Goal: Task Accomplishment & Management: Use online tool/utility

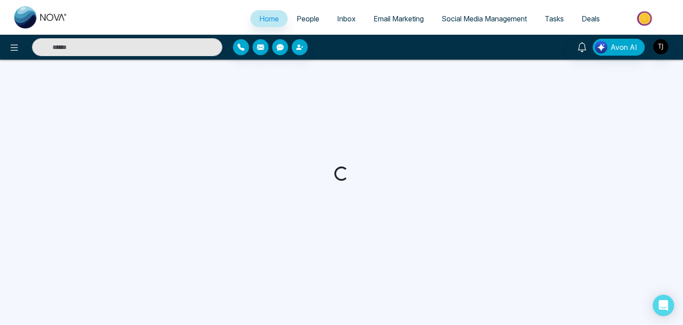
select select "*"
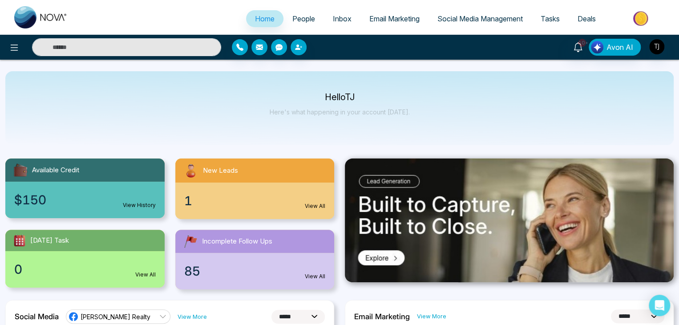
click at [309, 15] on link "People" at bounding box center [303, 18] width 40 height 17
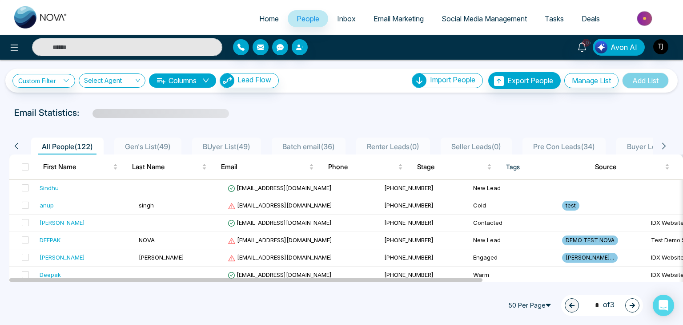
click at [406, 14] on link "Email Marketing" at bounding box center [399, 18] width 68 height 17
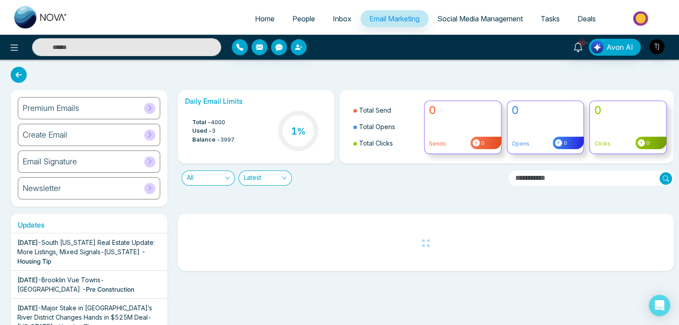
click at [305, 24] on link "People" at bounding box center [303, 18] width 40 height 17
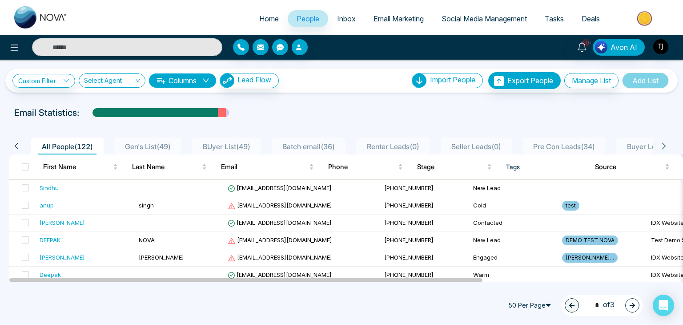
click at [265, 19] on span "Home" at bounding box center [269, 18] width 20 height 9
select select "*"
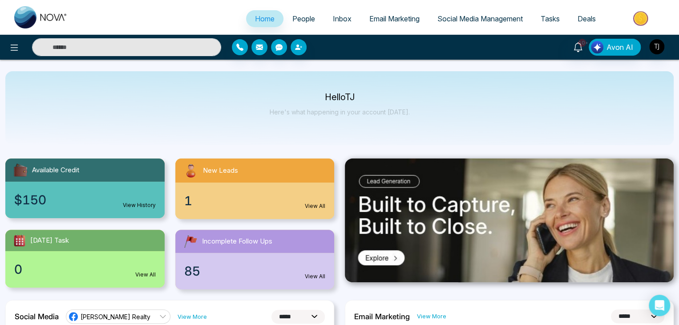
click at [309, 11] on link "People" at bounding box center [303, 18] width 40 height 17
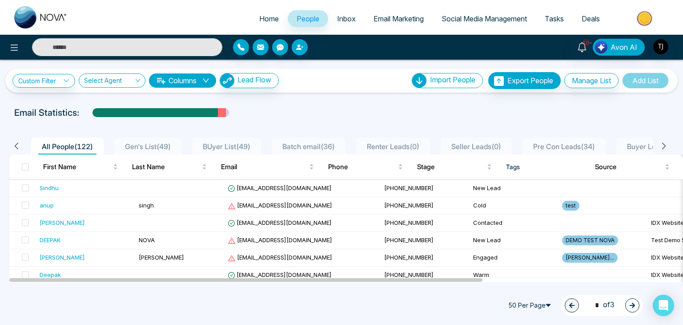
click at [347, 18] on span "Inbox" at bounding box center [346, 18] width 19 height 9
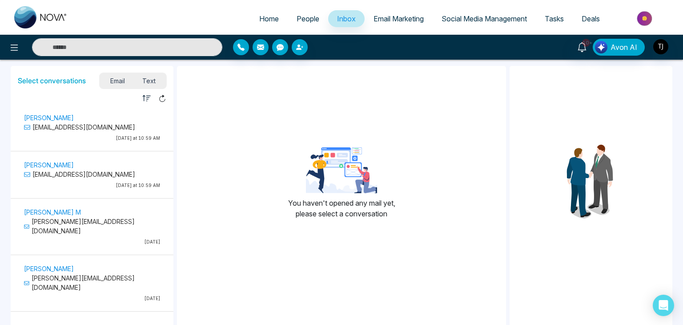
click at [400, 20] on span "Email Marketing" at bounding box center [399, 18] width 50 height 9
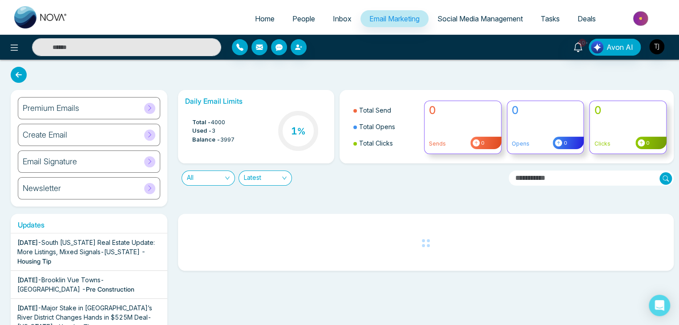
click at [256, 20] on span "Home" at bounding box center [265, 18] width 20 height 9
select select "*"
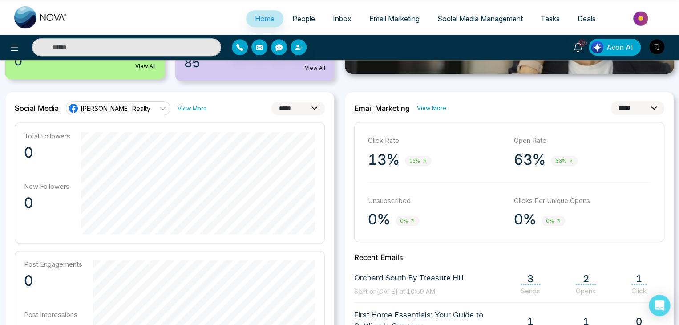
scroll to position [91, 0]
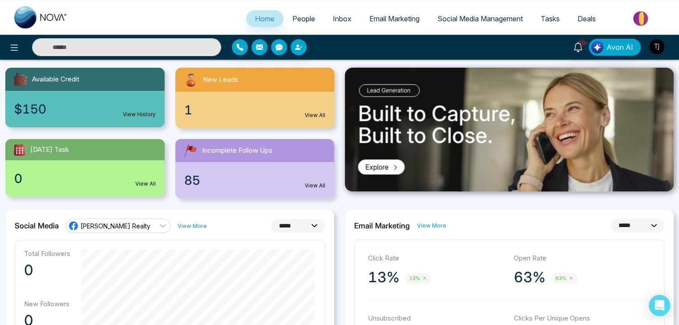
click at [295, 20] on span "People" at bounding box center [303, 18] width 23 height 9
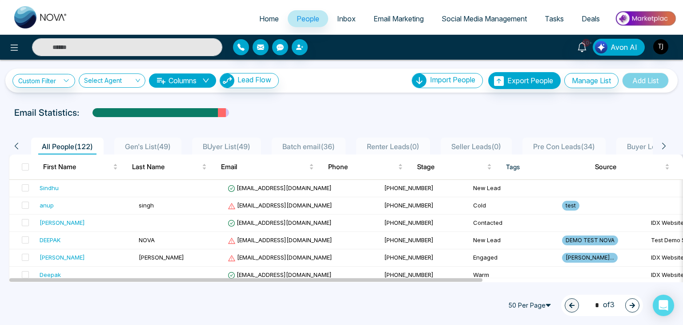
click at [334, 38] on div "10+ Avon AI" at bounding box center [341, 47] width 683 height 18
click at [344, 20] on span "Inbox" at bounding box center [346, 18] width 19 height 9
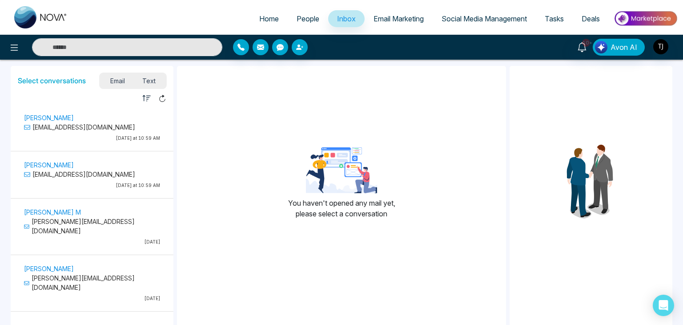
click at [393, 16] on span "Email Marketing" at bounding box center [399, 18] width 50 height 9
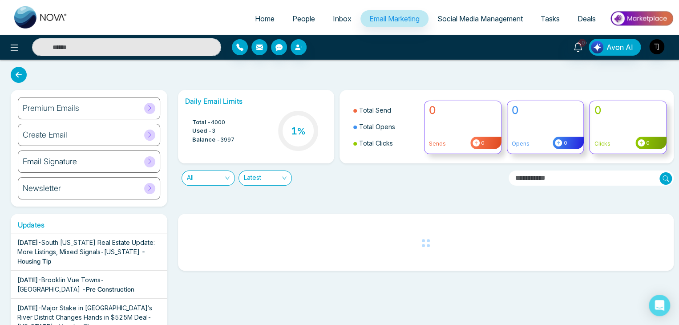
click at [267, 23] on span "Home" at bounding box center [265, 18] width 20 height 9
select select "*"
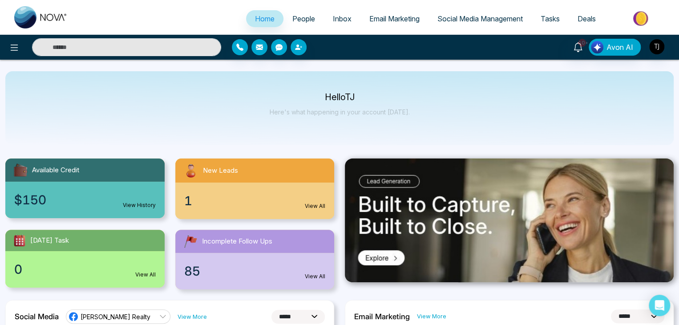
click at [305, 22] on span "People" at bounding box center [303, 18] width 23 height 9
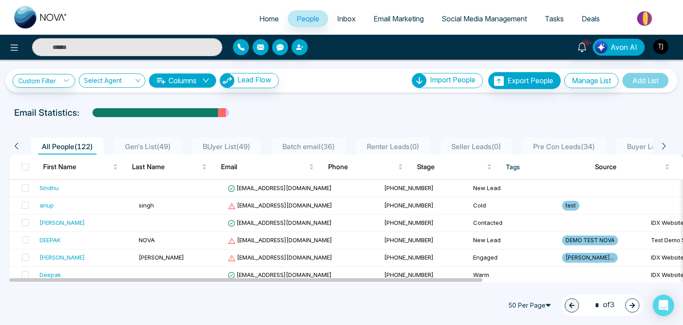
click at [265, 14] on span "Home" at bounding box center [269, 18] width 20 height 9
select select "*"
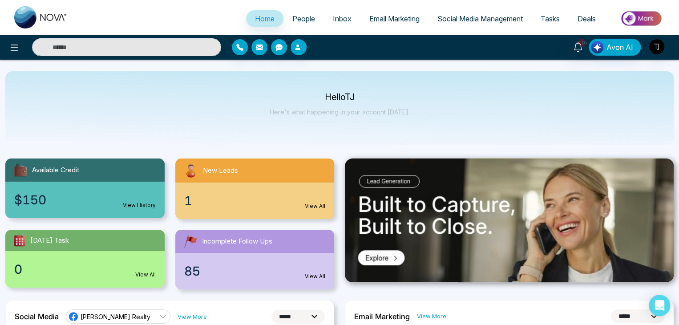
click at [301, 20] on span "People" at bounding box center [303, 18] width 23 height 9
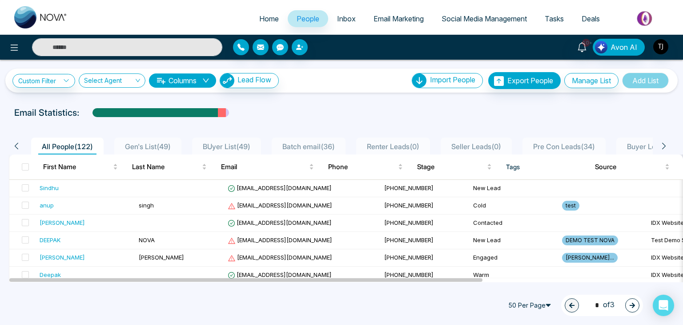
click at [344, 15] on span "Inbox" at bounding box center [346, 18] width 19 height 9
click at [273, 13] on link "Home" at bounding box center [268, 18] width 37 height 17
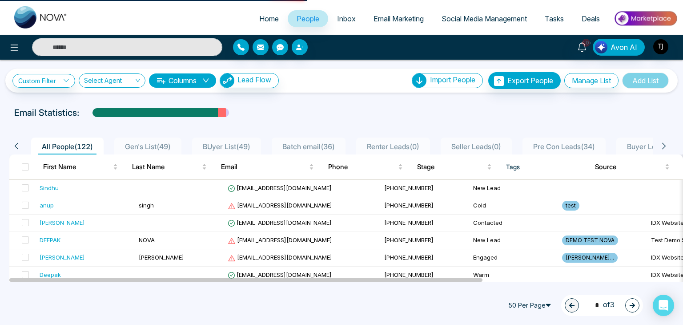
select select "*"
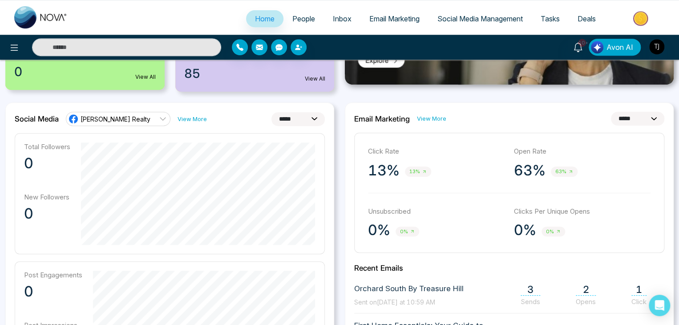
scroll to position [196, 0]
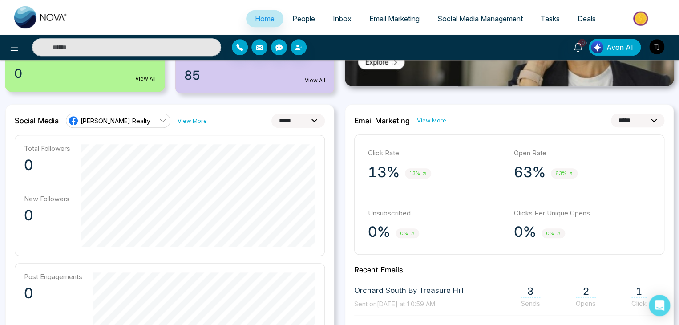
click at [148, 123] on link "[PERSON_NAME] Realty" at bounding box center [118, 120] width 105 height 14
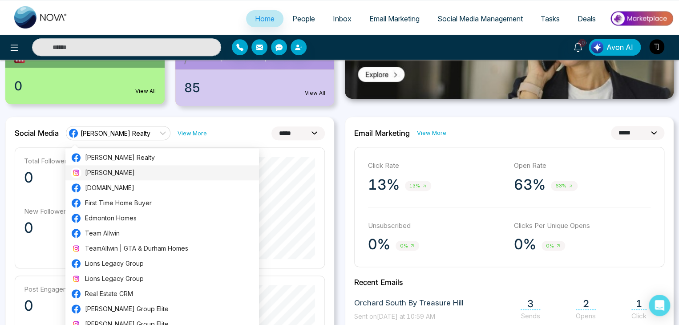
scroll to position [183, 0]
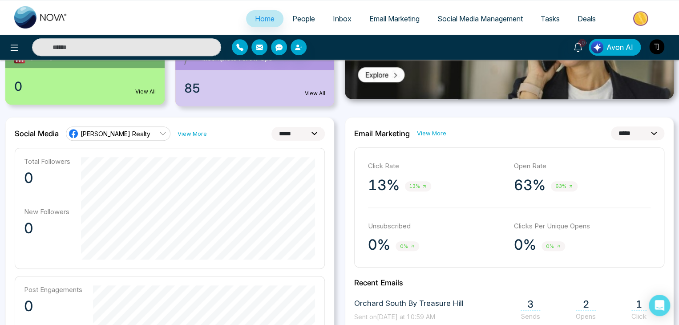
click at [262, 152] on div "Total Followers 0 New Followers 0" at bounding box center [170, 208] width 310 height 121
click at [137, 127] on link "[PERSON_NAME] Realty" at bounding box center [118, 133] width 105 height 14
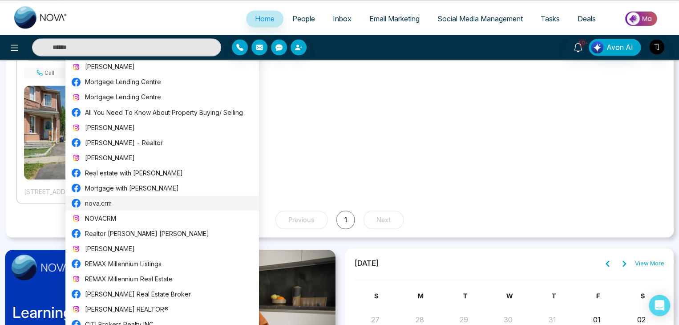
click at [170, 195] on li "nova.crm" at bounding box center [162, 202] width 194 height 15
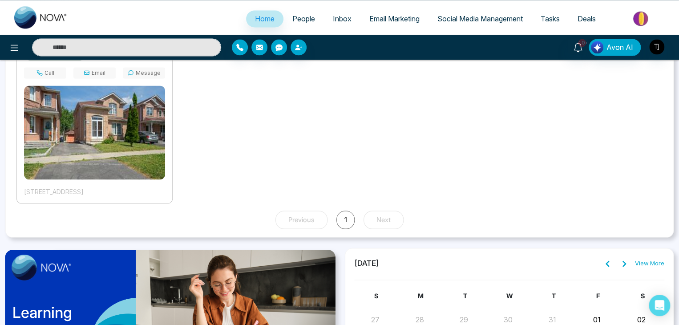
click at [170, 195] on div "[PERSON_NAME] [DATE] Viewed Property Call Email Message [STREET_ADDRESS]" at bounding box center [94, 115] width 156 height 178
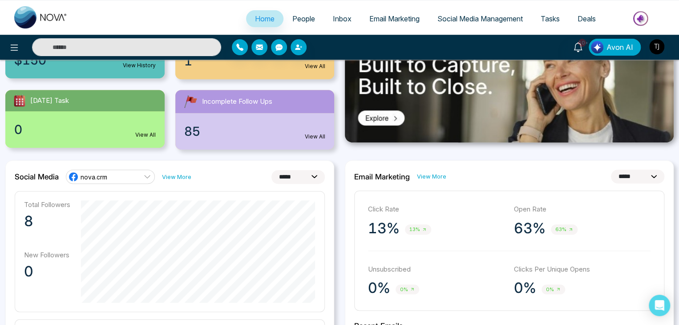
scroll to position [135, 0]
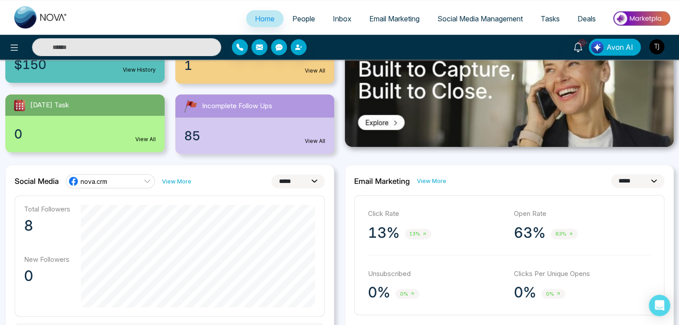
click at [135, 177] on link "nova.crm" at bounding box center [110, 181] width 89 height 14
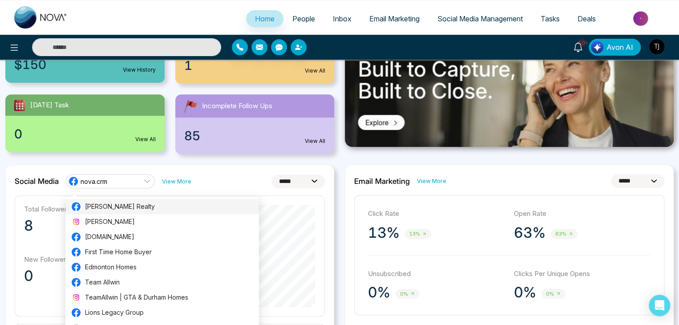
click at [136, 202] on span "[PERSON_NAME] Realty" at bounding box center [169, 207] width 169 height 10
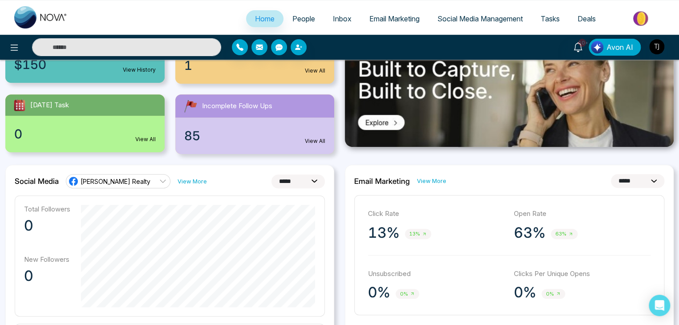
click at [315, 179] on select "**********" at bounding box center [297, 181] width 53 height 14
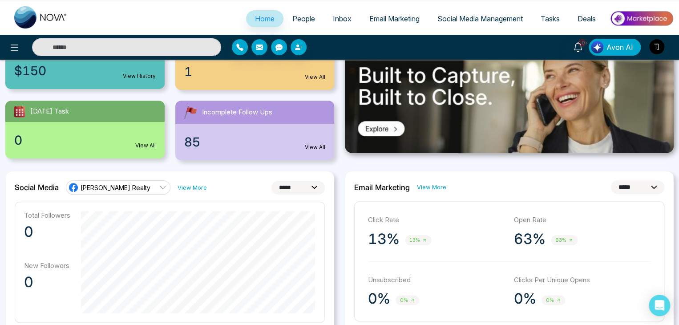
scroll to position [128, 0]
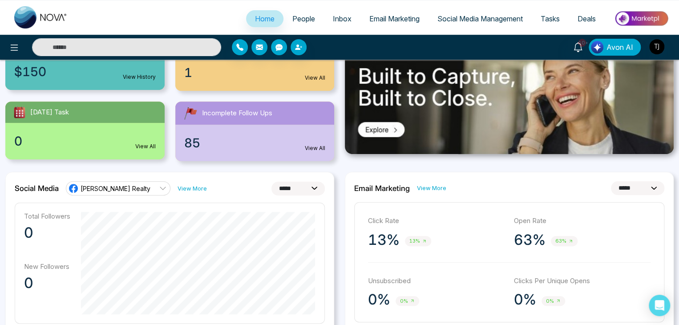
click at [651, 187] on select "**********" at bounding box center [637, 188] width 53 height 14
drag, startPoint x: 651, startPoint y: 187, endPoint x: 618, endPoint y: 191, distance: 34.0
click at [651, 187] on select "**********" at bounding box center [637, 188] width 53 height 14
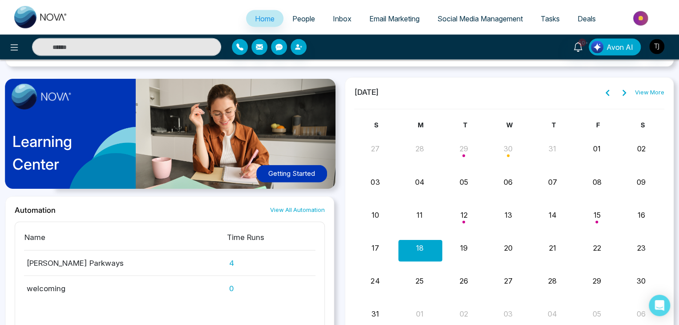
scroll to position [913, 0]
click at [292, 170] on button "Getting Started" at bounding box center [291, 174] width 71 height 17
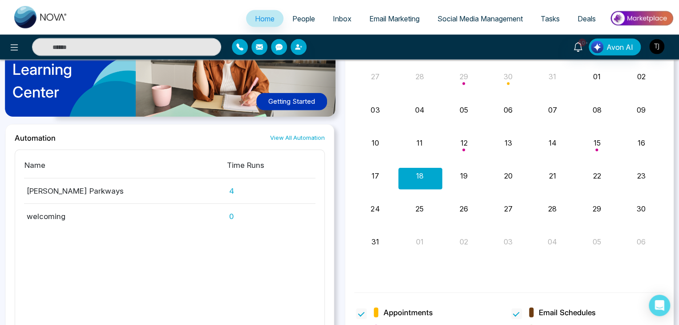
scroll to position [1007, 0]
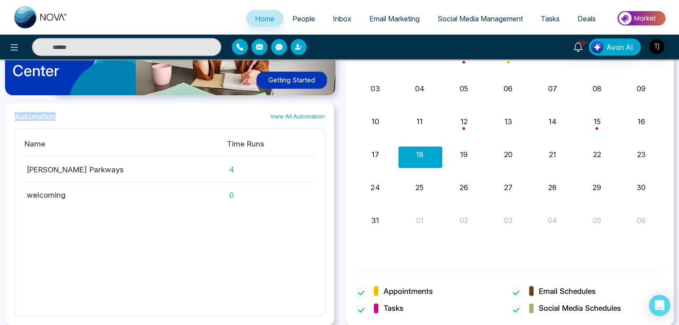
drag, startPoint x: 52, startPoint y: 116, endPoint x: 16, endPoint y: 114, distance: 36.1
click at [16, 114] on h2 "Automation" at bounding box center [35, 116] width 41 height 9
click at [64, 114] on div "Automation View All Automation" at bounding box center [170, 116] width 310 height 9
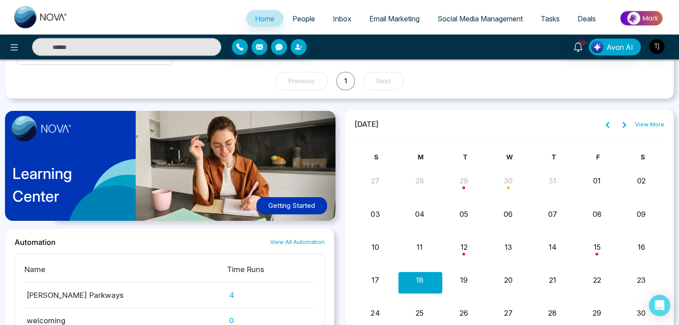
scroll to position [881, 0]
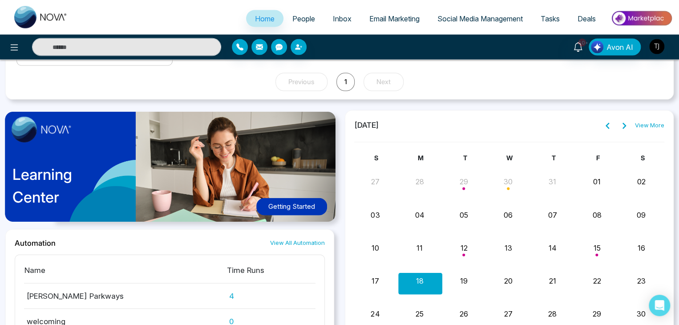
click at [292, 17] on span "People" at bounding box center [303, 18] width 23 height 9
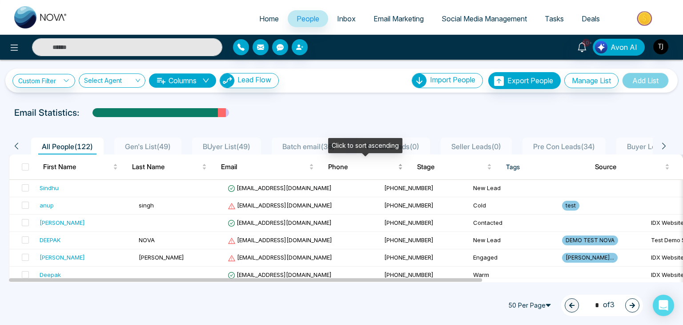
scroll to position [1, 0]
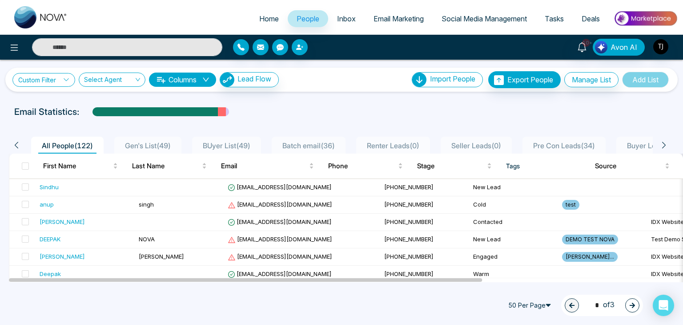
click at [52, 80] on link "Custom Filter" at bounding box center [43, 80] width 63 height 14
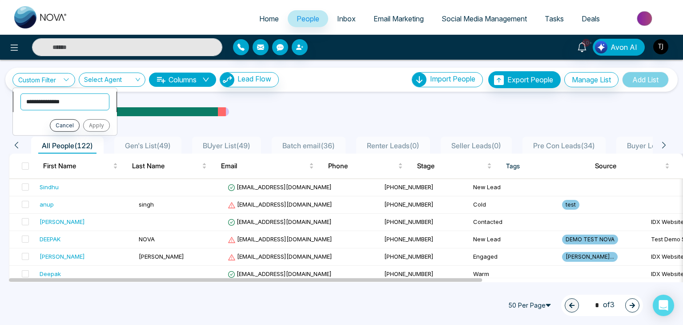
click at [66, 96] on select "**********" at bounding box center [64, 101] width 89 height 17
select select "**********"
click at [20, 93] on select "**********" at bounding box center [64, 101] width 89 height 17
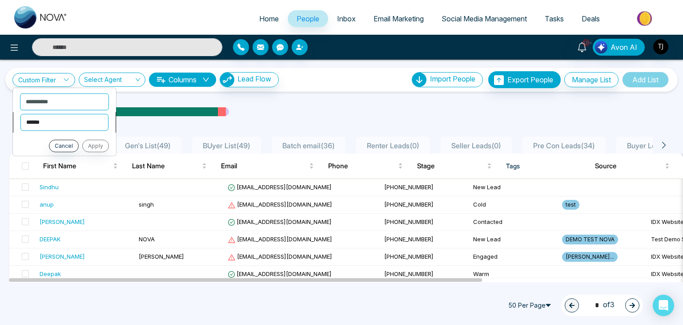
click at [69, 128] on select "**********" at bounding box center [64, 121] width 88 height 17
select select "**********"
click at [20, 113] on select "**********" at bounding box center [64, 121] width 88 height 17
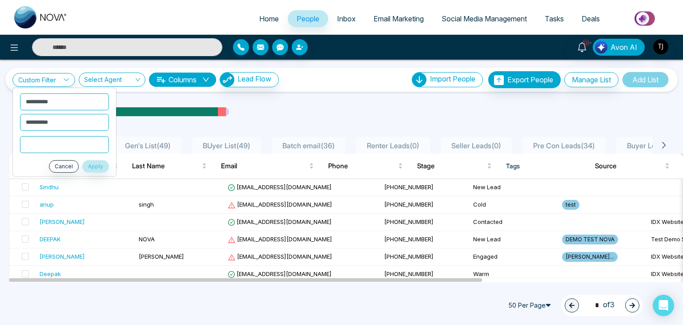
click at [62, 139] on input "text" at bounding box center [64, 144] width 89 height 17
type input "*"
click at [104, 165] on button "Apply" at bounding box center [95, 166] width 27 height 12
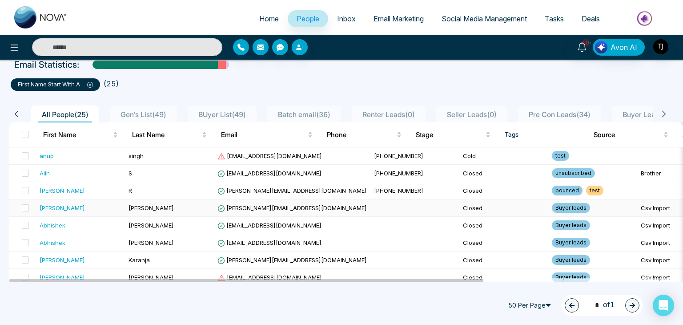
scroll to position [0, 0]
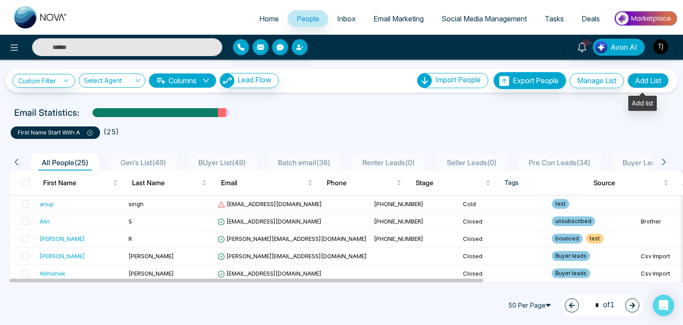
click at [643, 75] on button "Add List" at bounding box center [648, 80] width 41 height 15
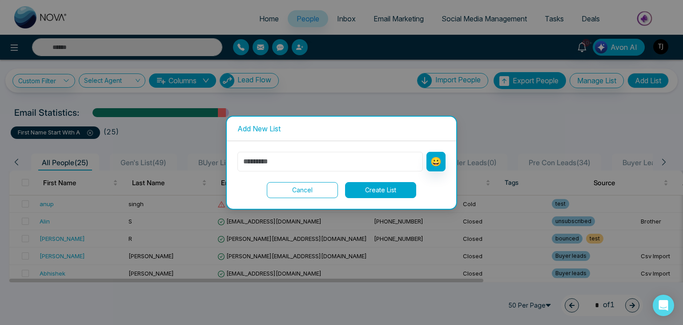
click at [349, 161] on input "text" at bounding box center [331, 162] width 186 height 20
click at [322, 190] on button "Cancel" at bounding box center [302, 190] width 71 height 16
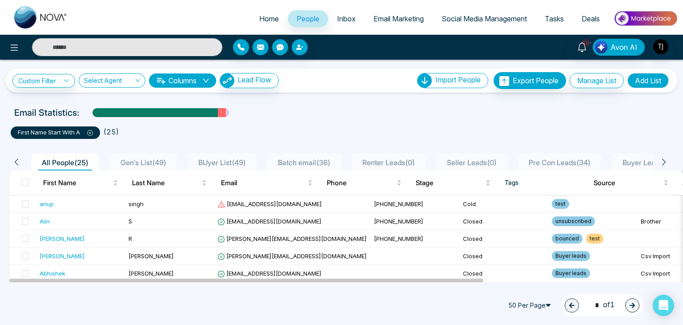
click at [157, 158] on span "Gen's List ( 49 )" at bounding box center [143, 162] width 53 height 9
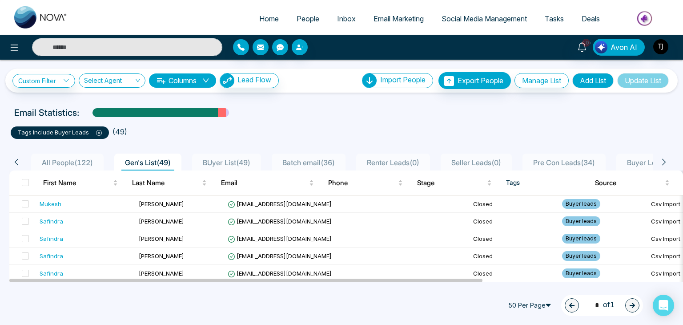
click at [83, 158] on span "All People ( 122 )" at bounding box center [67, 162] width 58 height 9
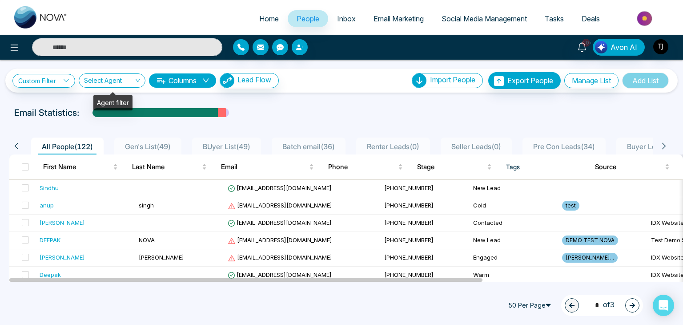
click at [134, 85] on input "search" at bounding box center [109, 82] width 50 height 17
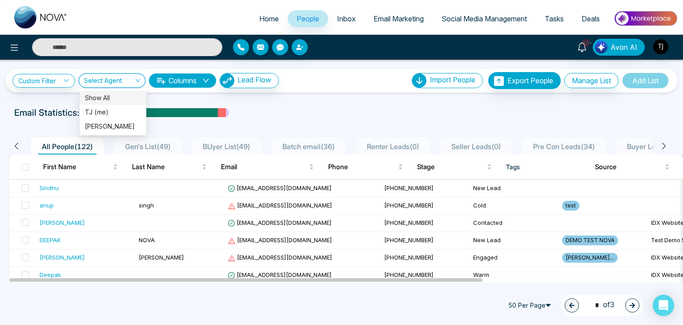
click at [139, 81] on div "Select Agent" at bounding box center [112, 80] width 67 height 14
click at [136, 82] on div "Select Agent" at bounding box center [112, 80] width 67 height 14
click at [123, 79] on input "search" at bounding box center [109, 82] width 50 height 17
click at [209, 79] on icon "down" at bounding box center [205, 80] width 7 height 7
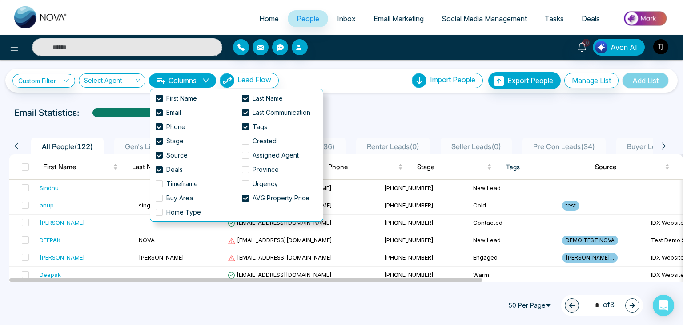
click at [350, 104] on div "**********" at bounding box center [341, 171] width 683 height 222
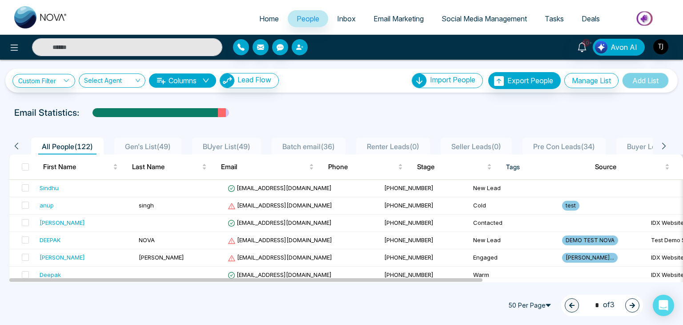
click at [295, 43] on button "button" at bounding box center [300, 47] width 16 height 16
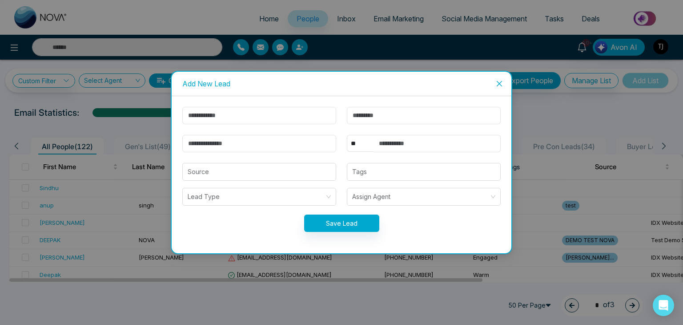
click at [497, 82] on icon "close" at bounding box center [499, 83] width 7 height 7
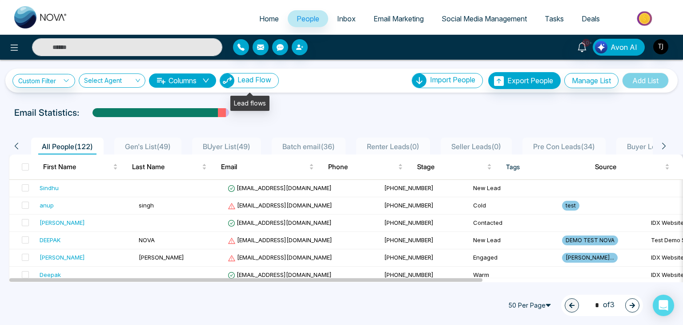
click at [274, 79] on button "Lead Flow" at bounding box center [249, 80] width 59 height 15
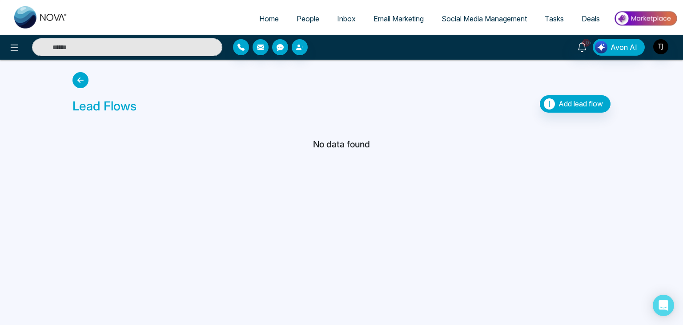
click at [82, 78] on icon at bounding box center [81, 80] width 16 height 16
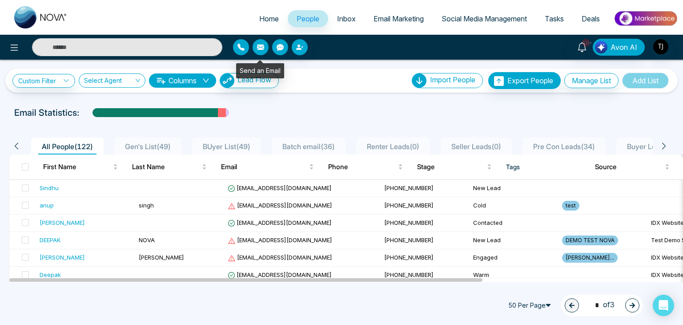
click at [258, 46] on icon "button" at bounding box center [260, 47] width 7 height 7
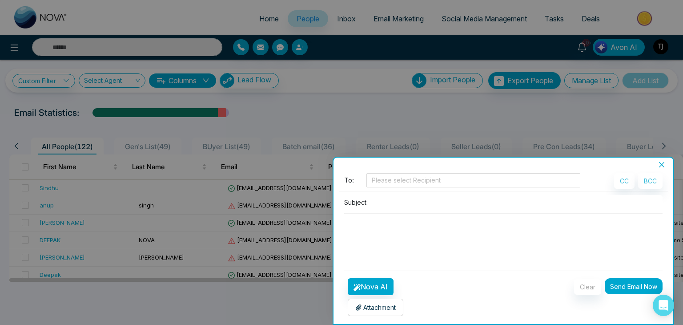
click at [664, 165] on icon "close" at bounding box center [661, 164] width 7 height 7
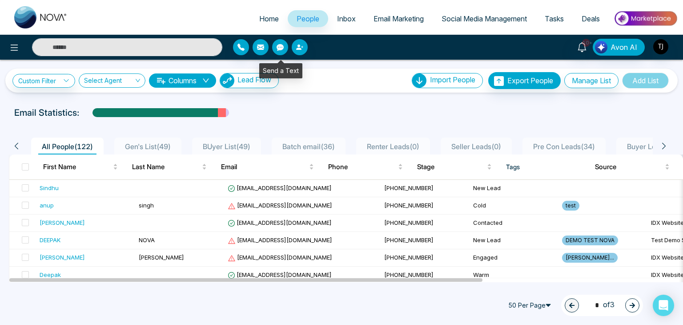
click at [281, 49] on icon "button" at bounding box center [280, 47] width 7 height 7
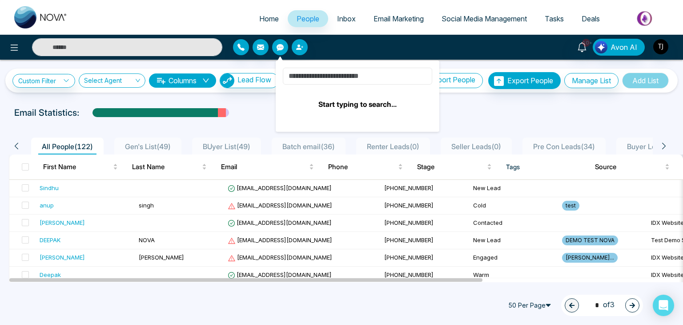
click at [354, 75] on input at bounding box center [357, 76] width 149 height 17
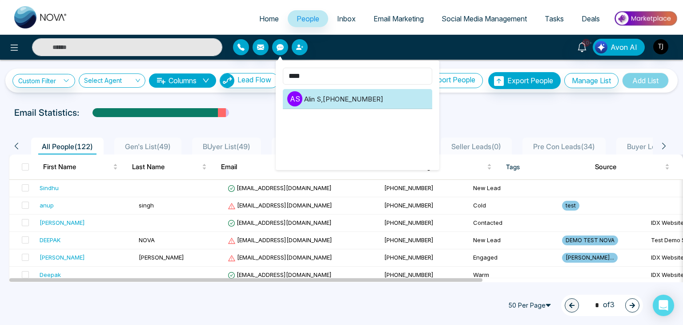
type input "****"
click at [384, 102] on li "A S [PERSON_NAME] , [PHONE_NUMBER]" at bounding box center [357, 99] width 149 height 20
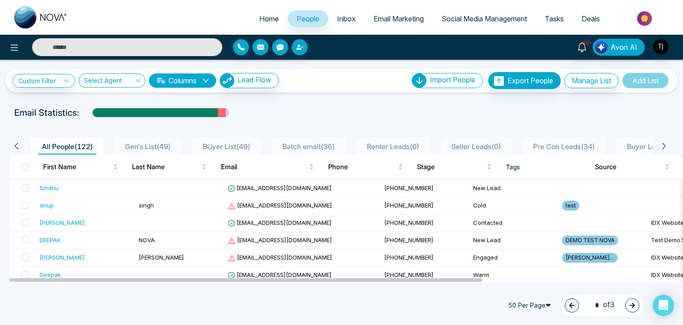
click at [434, 107] on div "Email Statistics:" at bounding box center [341, 112] width 655 height 13
click at [239, 44] on icon "button" at bounding box center [241, 47] width 7 height 7
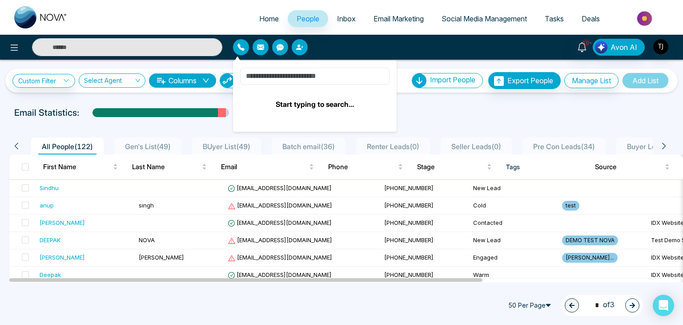
click at [298, 75] on input at bounding box center [314, 76] width 149 height 17
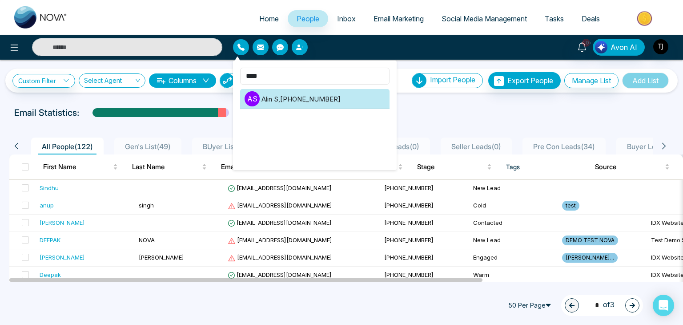
type input "****"
click at [312, 103] on li "A S [PERSON_NAME] , [PHONE_NUMBER]" at bounding box center [314, 99] width 149 height 20
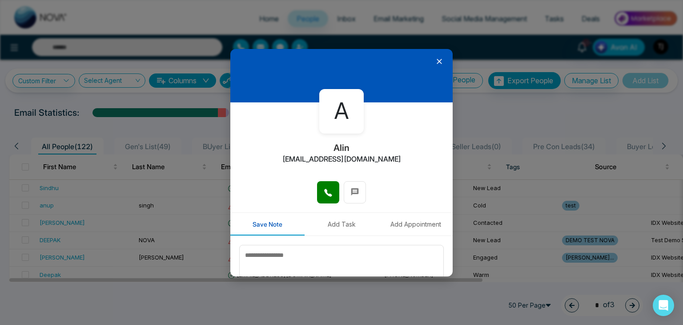
click at [437, 61] on icon at bounding box center [439, 61] width 5 height 5
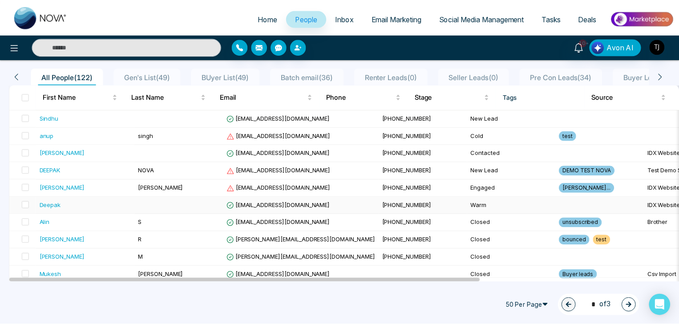
scroll to position [144, 0]
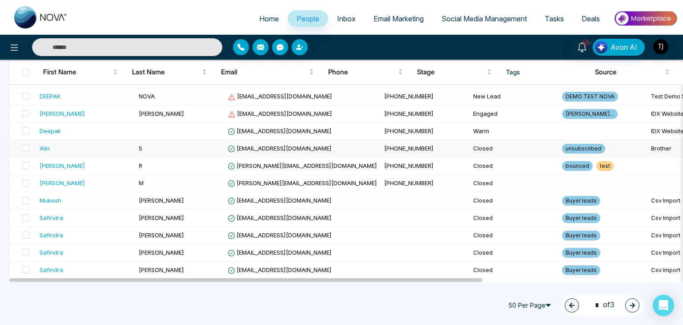
click at [179, 146] on td "S" at bounding box center [179, 148] width 89 height 17
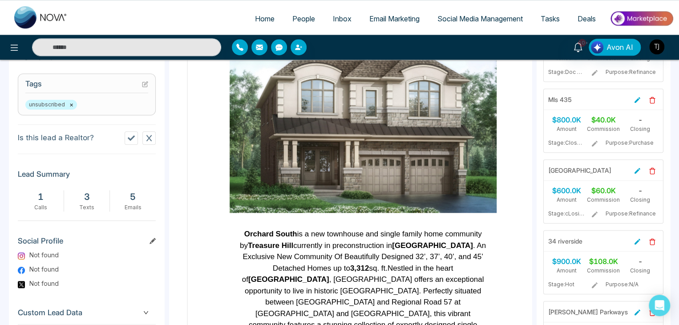
scroll to position [412, 0]
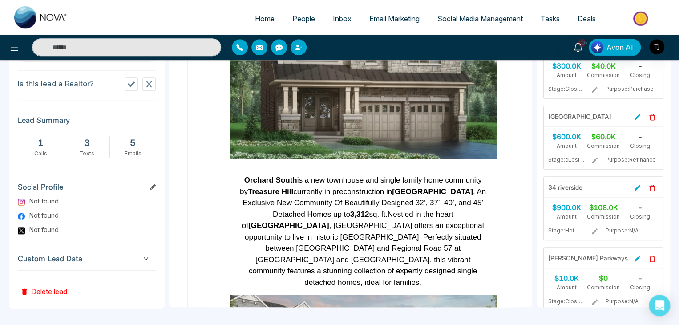
click at [121, 257] on span "Custom Lead Data" at bounding box center [87, 259] width 138 height 12
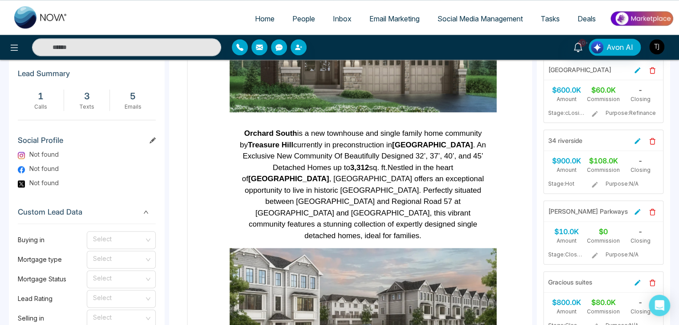
scroll to position [457, 0]
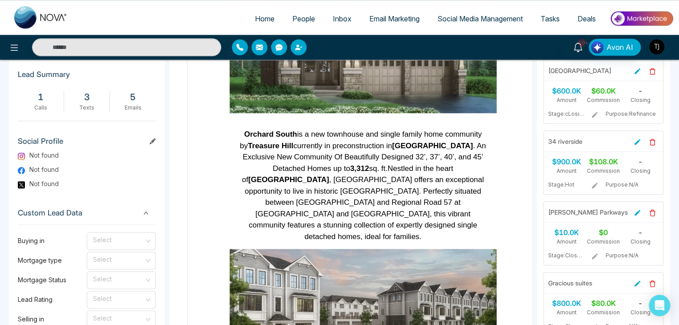
click at [105, 207] on span "Custom Lead Data" at bounding box center [87, 213] width 138 height 12
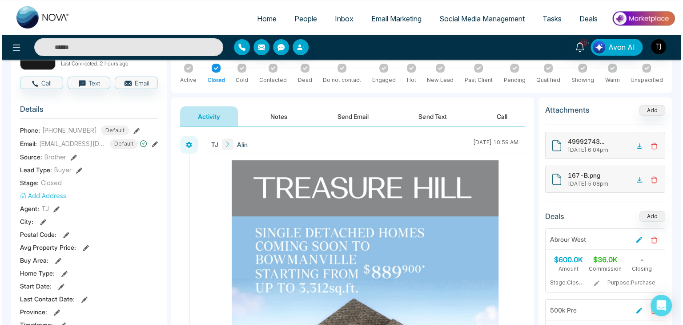
scroll to position [0, 0]
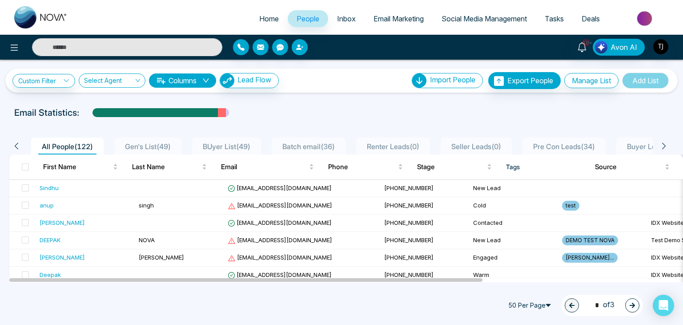
click at [349, 19] on span "Inbox" at bounding box center [346, 18] width 19 height 9
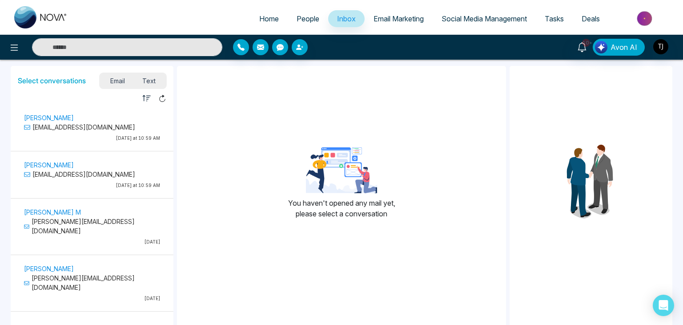
click at [150, 77] on span "Text" at bounding box center [149, 81] width 31 height 12
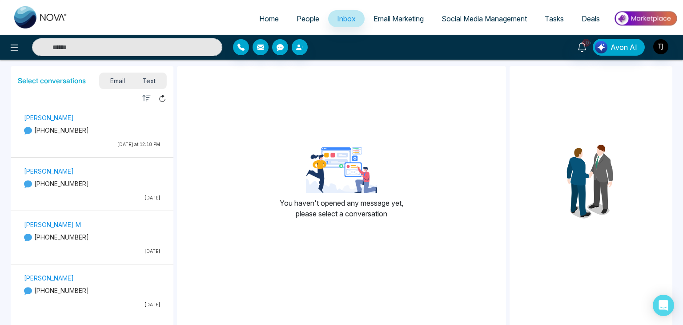
click at [116, 80] on span "Email" at bounding box center [117, 81] width 32 height 12
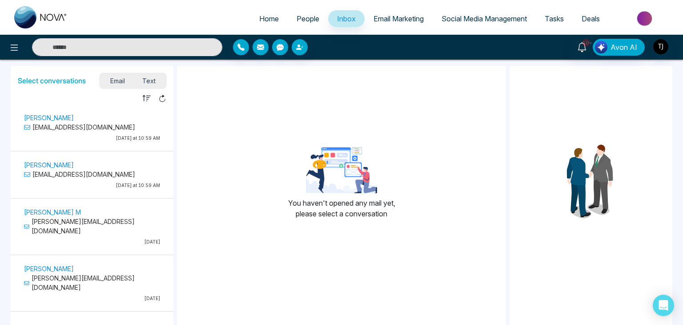
click at [409, 15] on span "Email Marketing" at bounding box center [399, 18] width 50 height 9
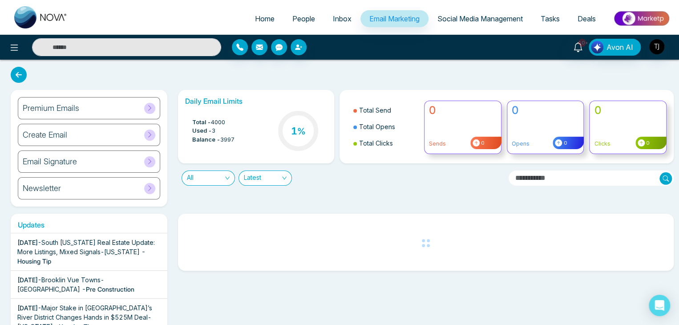
click at [132, 133] on div "Create Email" at bounding box center [89, 135] width 142 height 22
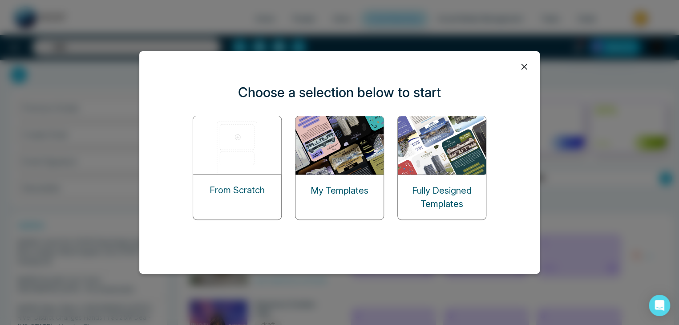
click at [434, 197] on p "Fully Designed Templates" at bounding box center [442, 197] width 88 height 27
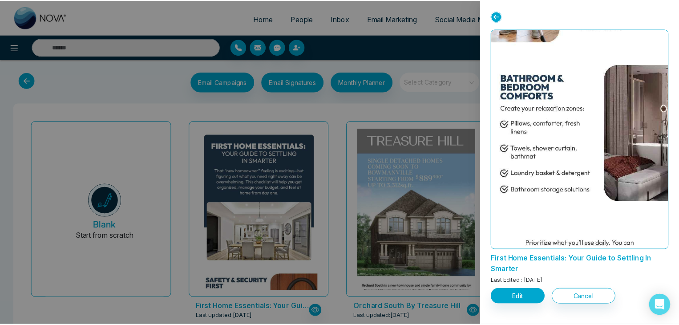
scroll to position [930, 0]
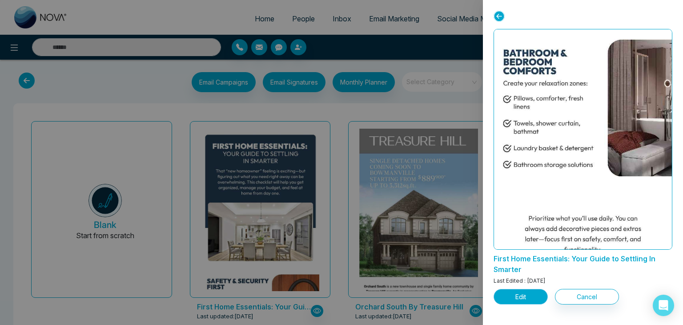
click at [507, 300] on button "Edit" at bounding box center [521, 297] width 54 height 16
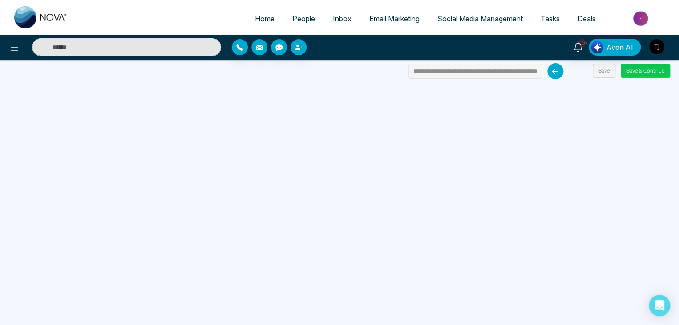
click at [648, 71] on button "Save & Continue" at bounding box center [645, 71] width 49 height 14
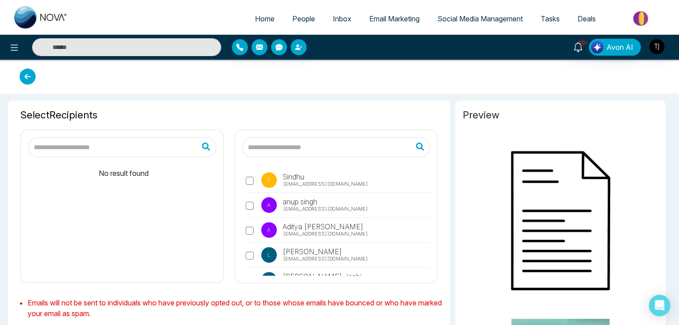
type input "**********"
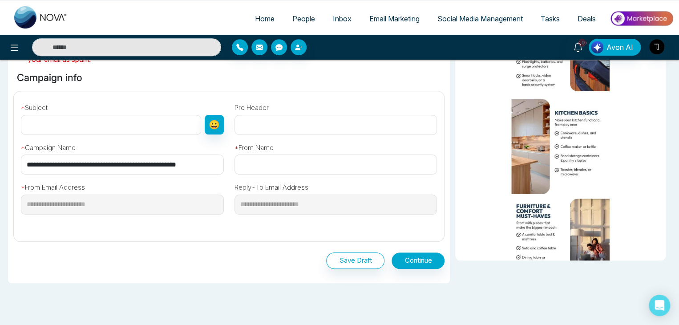
scroll to position [258, 0]
click at [408, 261] on button "Continue" at bounding box center [418, 260] width 53 height 16
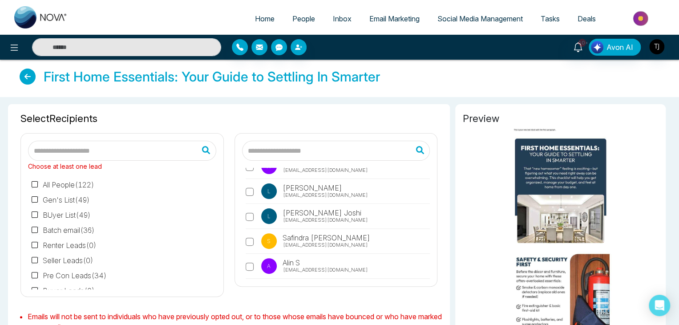
scroll to position [77, 0]
click at [28, 76] on icon at bounding box center [28, 77] width 16 height 16
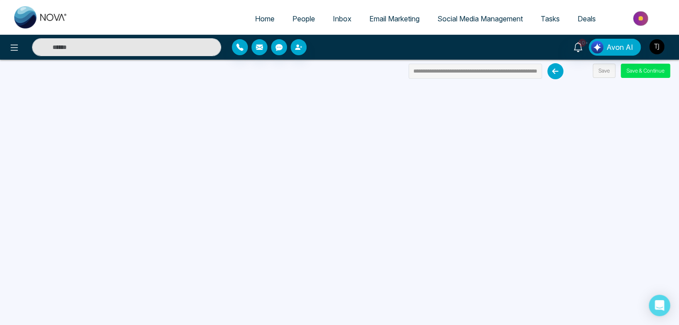
click at [409, 24] on link "Email Marketing" at bounding box center [394, 18] width 68 height 17
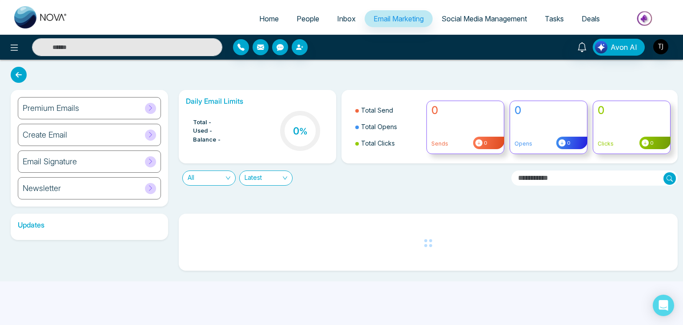
click at [125, 99] on div "Premium Emails" at bounding box center [89, 108] width 143 height 22
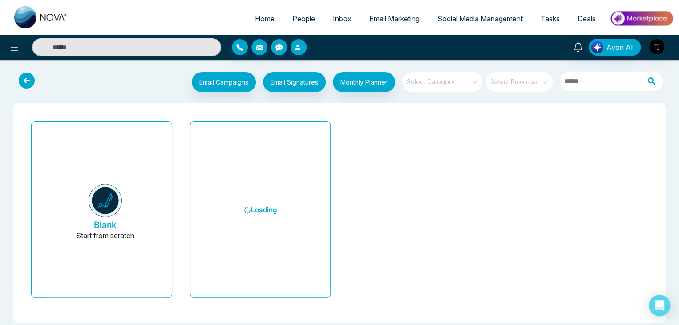
click at [465, 85] on input "search" at bounding box center [439, 78] width 64 height 13
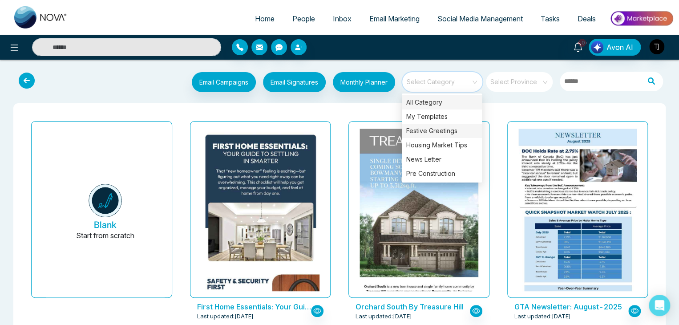
click at [462, 128] on div "Festive Greetings" at bounding box center [442, 131] width 80 height 14
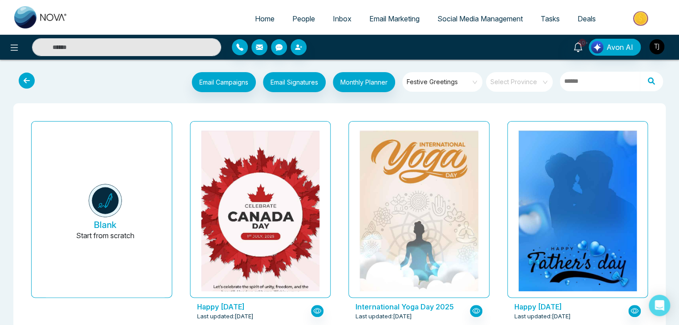
click at [460, 84] on span "Festive Greetings" at bounding box center [443, 81] width 73 height 13
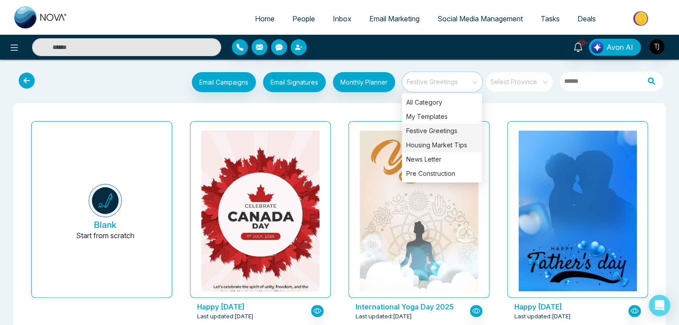
click at [448, 141] on div "Housing Market Tips" at bounding box center [442, 145] width 80 height 14
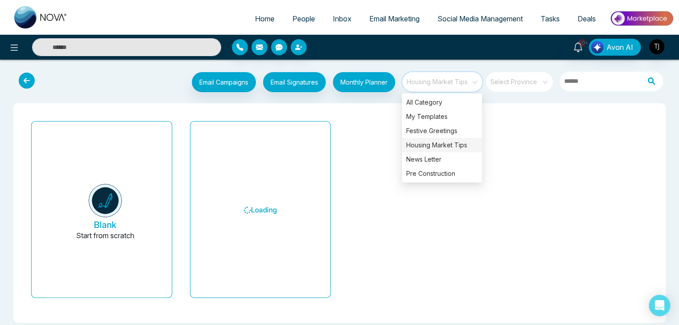
click at [392, 100] on div "Email Campaigns Start from scratch? View my campaigns Email Signatures Monthly …" at bounding box center [339, 200] width 679 height 267
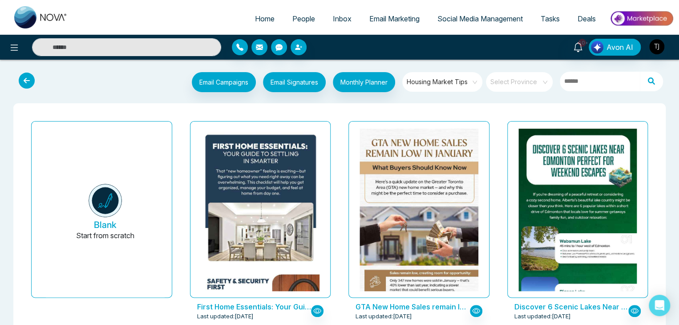
click at [452, 84] on span "Housing Market Tips" at bounding box center [443, 81] width 73 height 13
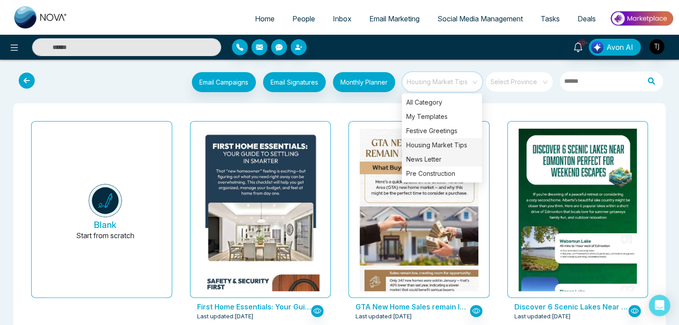
click at [448, 160] on div "News Letter" at bounding box center [442, 159] width 80 height 14
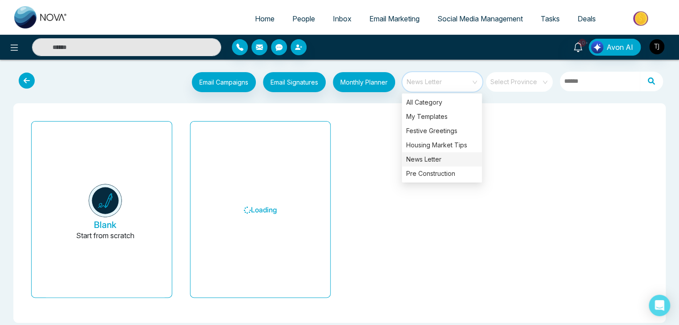
click at [376, 105] on div "Blank Start from scratch Loading" at bounding box center [339, 212] width 652 height 219
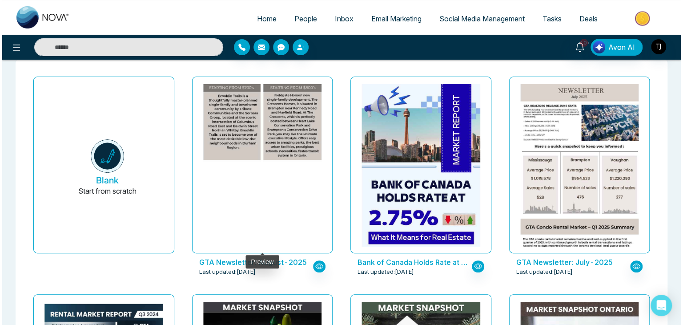
scroll to position [42, 0]
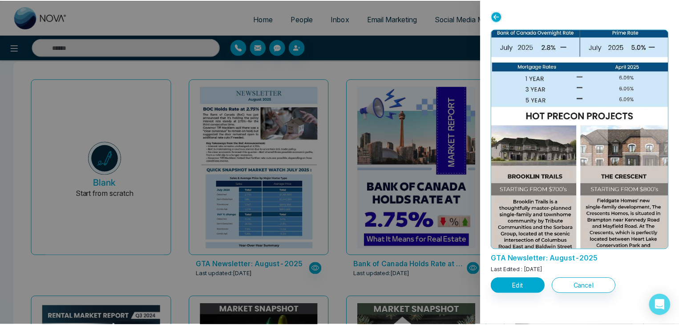
scroll to position [859, 0]
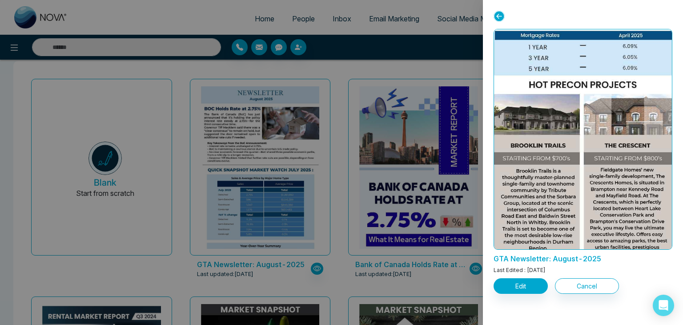
click at [500, 18] on icon at bounding box center [499, 16] width 11 height 11
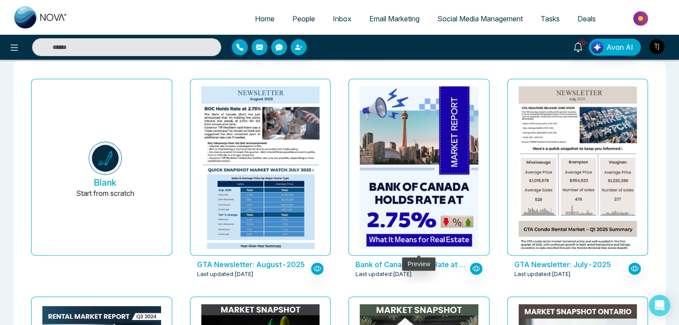
scroll to position [0, 0]
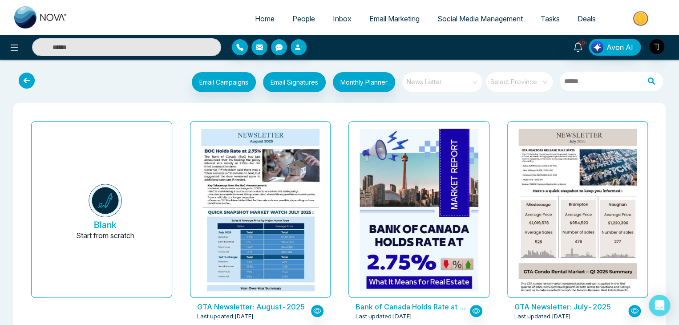
click at [431, 77] on span "News Letter" at bounding box center [443, 81] width 73 height 13
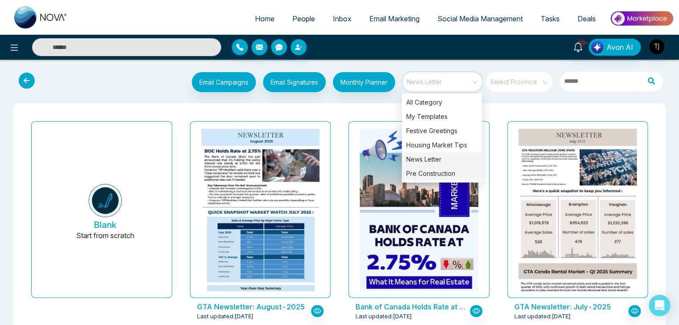
click at [456, 172] on div "Pre Construction" at bounding box center [442, 173] width 80 height 14
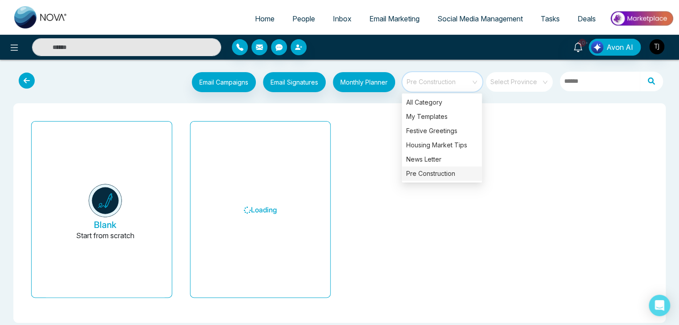
click at [380, 102] on div "Email Campaigns Start from scratch? View my campaigns Email Signatures Monthly …" at bounding box center [339, 200] width 679 height 267
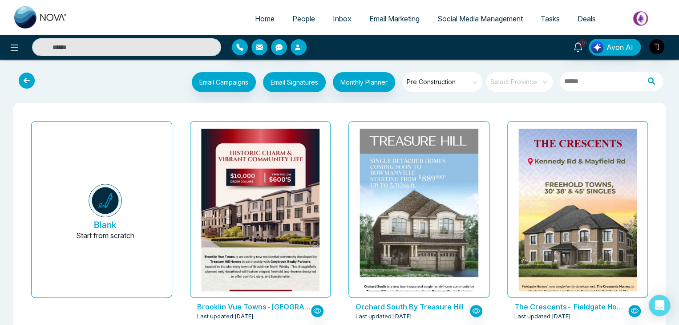
click at [456, 86] on span "Pre Construction" at bounding box center [443, 81] width 73 height 13
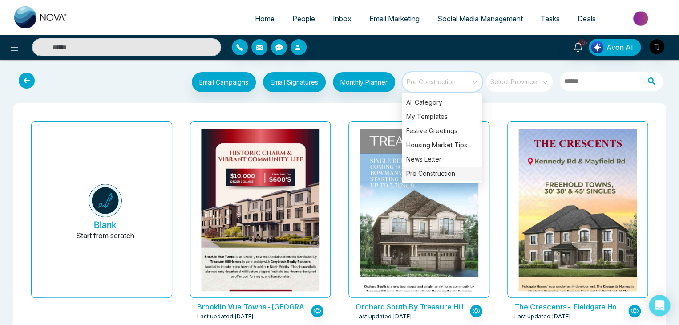
click at [517, 83] on input "search" at bounding box center [516, 78] width 51 height 13
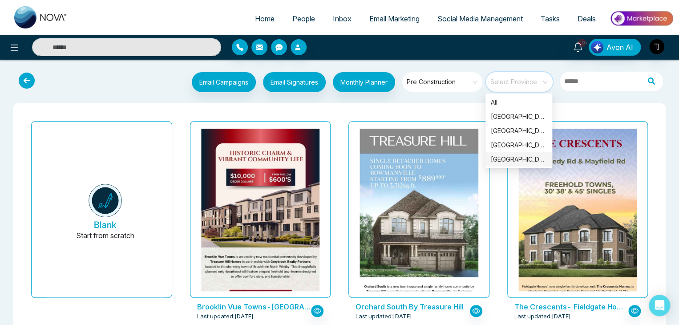
scroll to position [21, 0]
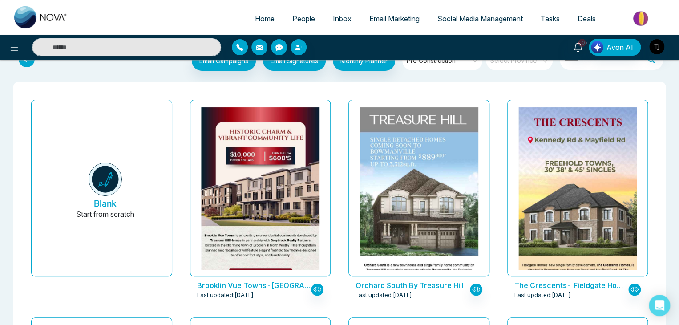
click at [459, 77] on div "Email Campaigns Start from scratch? View my campaigns Email Signatures Monthly …" at bounding box center [339, 61] width 679 height 33
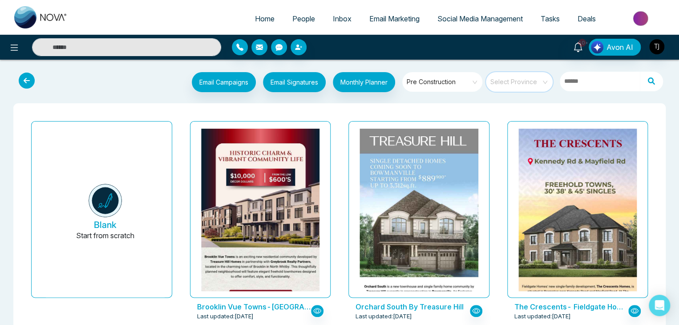
click at [520, 83] on input "search" at bounding box center [516, 78] width 51 height 13
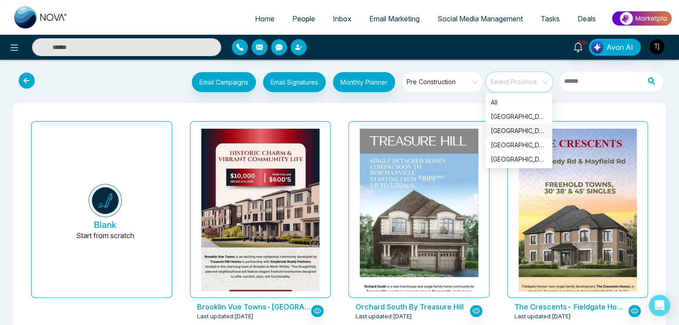
click at [459, 98] on div "Email Campaigns Start from scratch? View my campaigns Email Signatures Monthly …" at bounding box center [339, 83] width 679 height 33
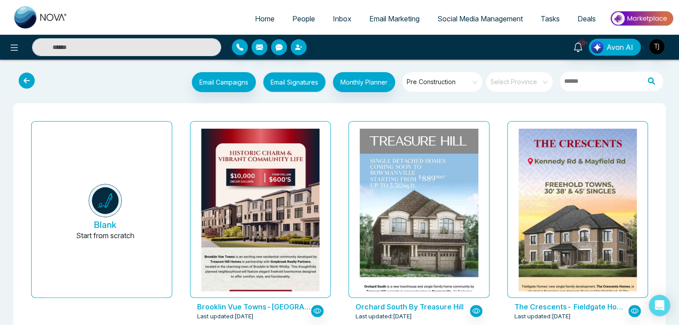
click at [297, 84] on button "Email Signatures" at bounding box center [294, 82] width 63 height 20
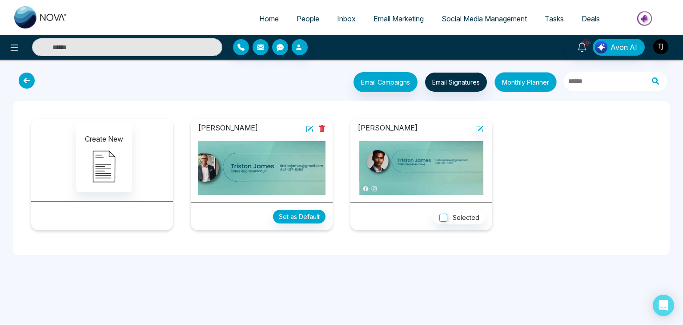
click at [536, 81] on button "Monthly Planner" at bounding box center [526, 82] width 62 height 20
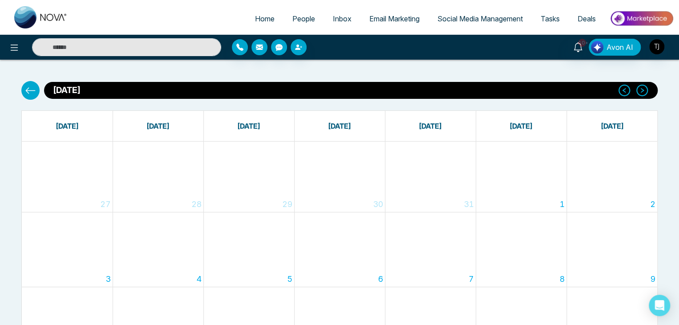
click at [401, 16] on span "Email Marketing" at bounding box center [394, 18] width 50 height 9
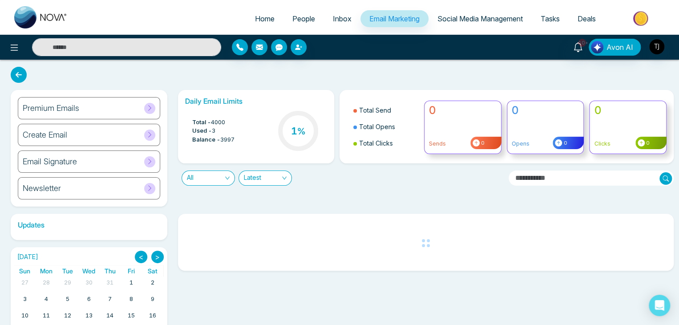
click at [476, 24] on link "Social Media Management" at bounding box center [479, 18] width 103 height 17
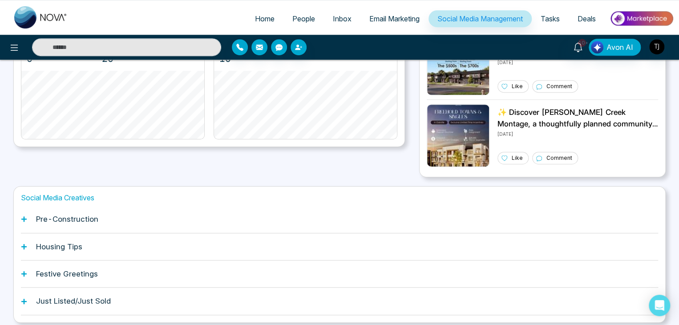
scroll to position [249, 0]
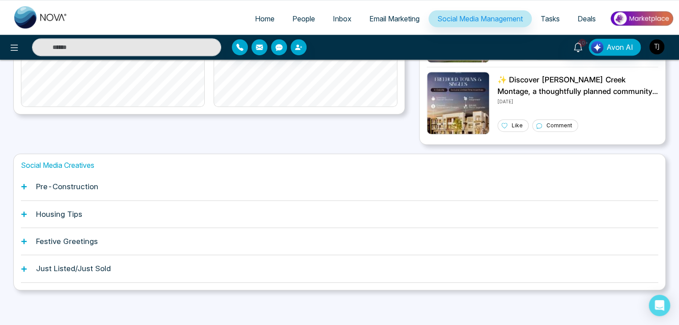
click at [113, 193] on div "Pre-Construction" at bounding box center [339, 186] width 637 height 27
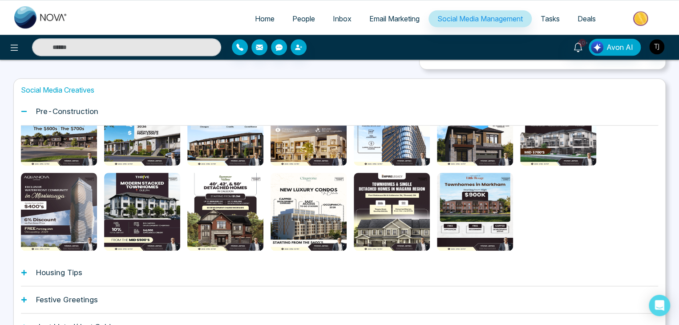
scroll to position [383, 0]
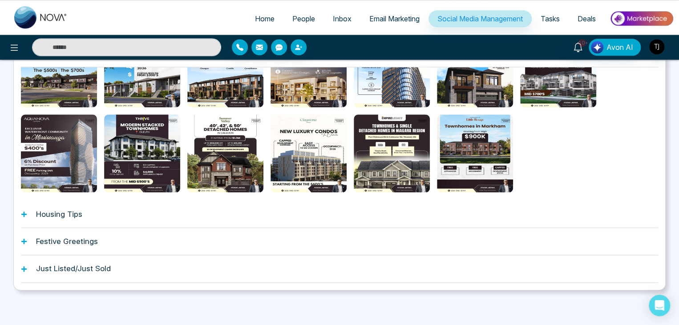
click at [283, 220] on div "Housing Tips" at bounding box center [339, 214] width 637 height 27
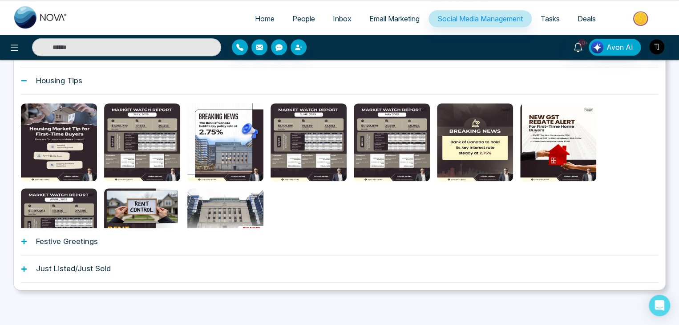
click at [296, 245] on div "Festive Greetings" at bounding box center [339, 241] width 637 height 27
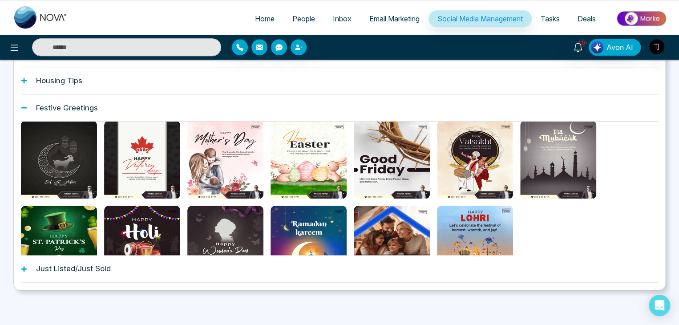
click at [279, 269] on div "Just Listed/Just Sold" at bounding box center [339, 268] width 637 height 27
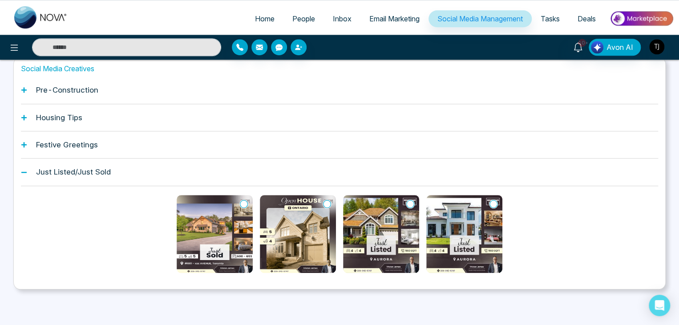
scroll to position [345, 0]
click at [299, 173] on div "Just Listed/Just Sold" at bounding box center [339, 172] width 637 height 27
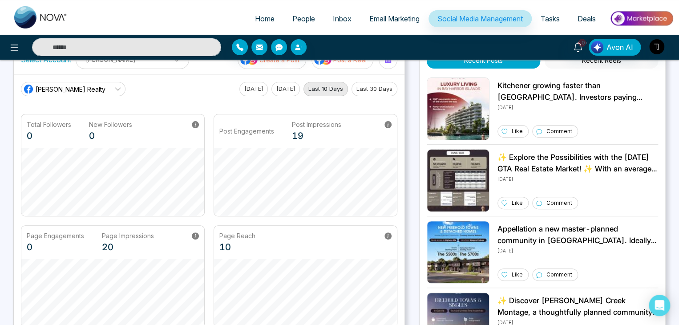
scroll to position [0, 0]
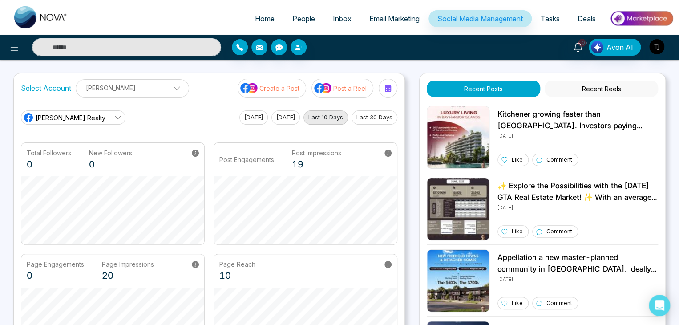
click at [335, 84] on p "Post a Reel" at bounding box center [349, 88] width 33 height 9
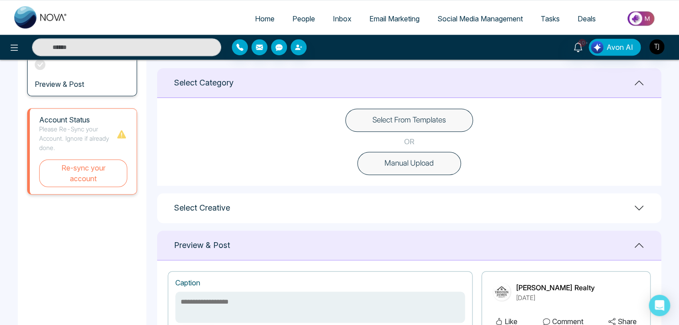
scroll to position [222, 0]
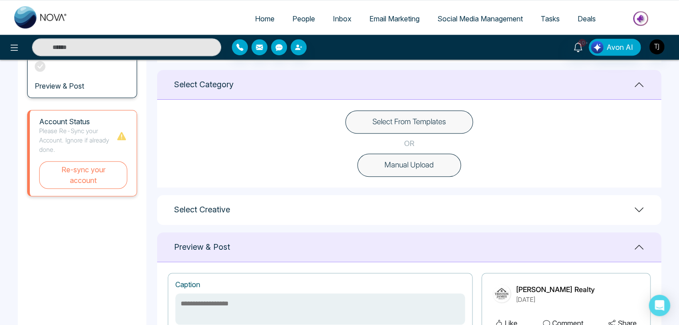
click at [443, 112] on button "Select From Templates" at bounding box center [409, 121] width 128 height 23
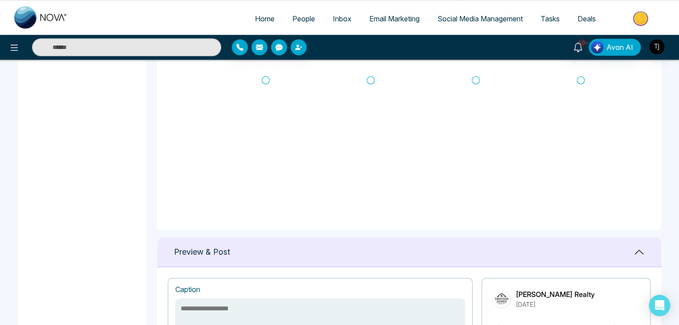
scroll to position [396, 0]
click at [265, 75] on icon at bounding box center [266, 79] width 8 height 9
type textarea "**********"
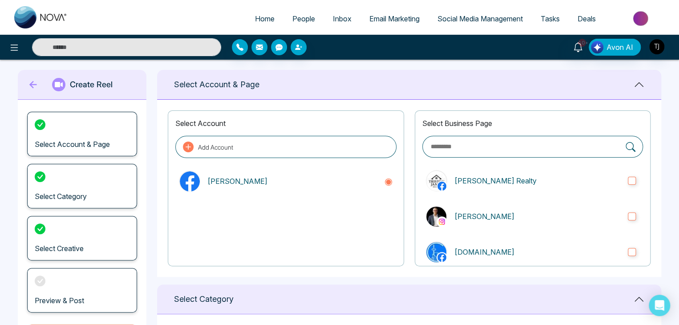
scroll to position [0, 0]
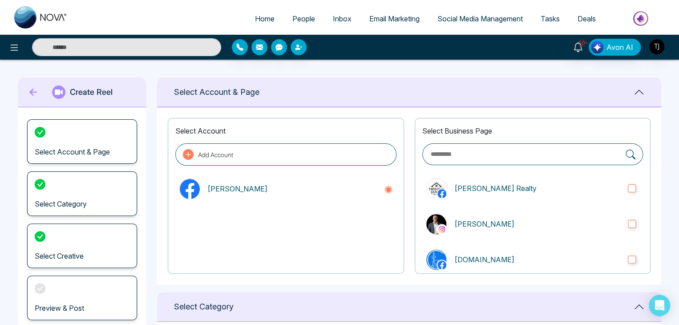
click at [31, 93] on icon at bounding box center [33, 93] width 8 height 8
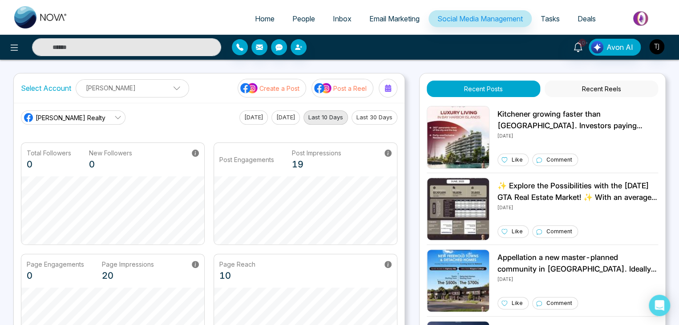
click at [166, 89] on p "[PERSON_NAME]" at bounding box center [132, 88] width 102 height 15
click at [166, 89] on p "[PERSON_NAME]" at bounding box center [126, 88] width 91 height 15
click at [556, 16] on span "Tasks" at bounding box center [550, 18] width 19 height 9
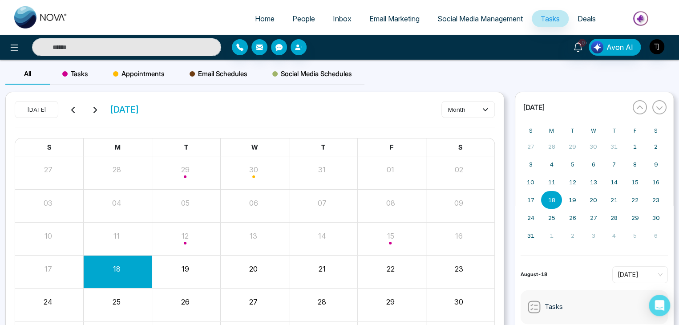
click at [80, 75] on span "Tasks" at bounding box center [75, 74] width 26 height 11
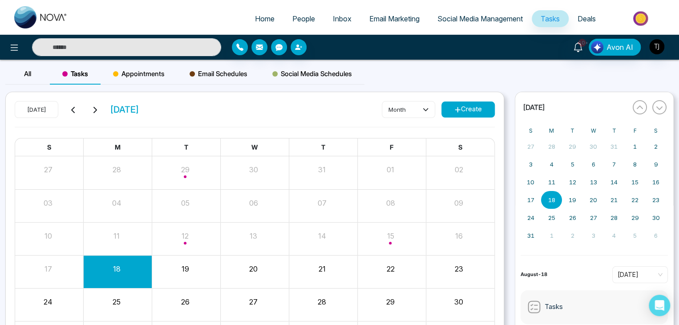
click at [146, 70] on span "Appointments" at bounding box center [139, 74] width 52 height 11
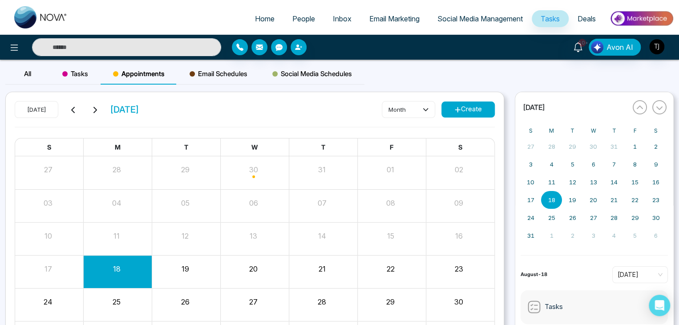
click at [87, 70] on span "Tasks" at bounding box center [75, 74] width 26 height 11
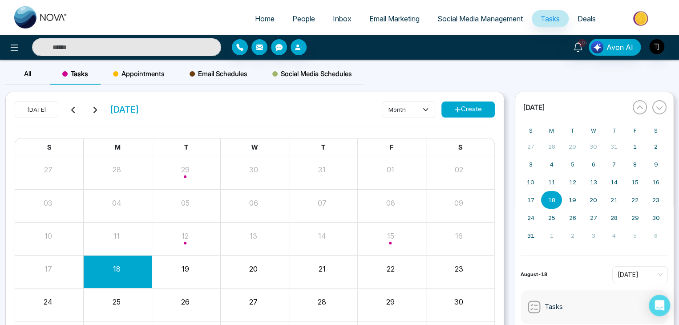
click at [137, 73] on span "Appointments" at bounding box center [139, 74] width 52 height 11
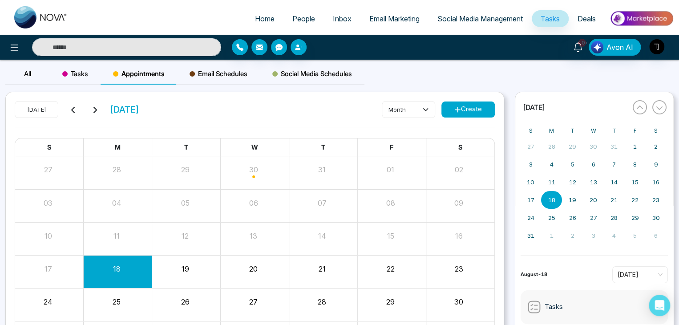
click at [481, 109] on button "Create" at bounding box center [467, 109] width 53 height 16
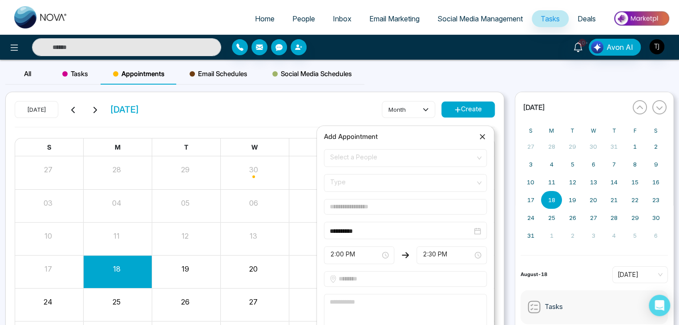
click at [412, 185] on span "Type" at bounding box center [405, 182] width 150 height 15
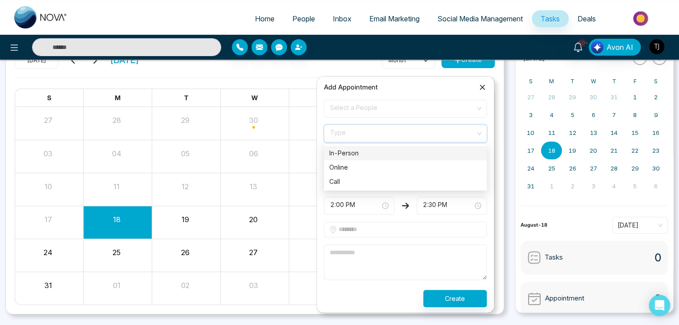
scroll to position [51, 0]
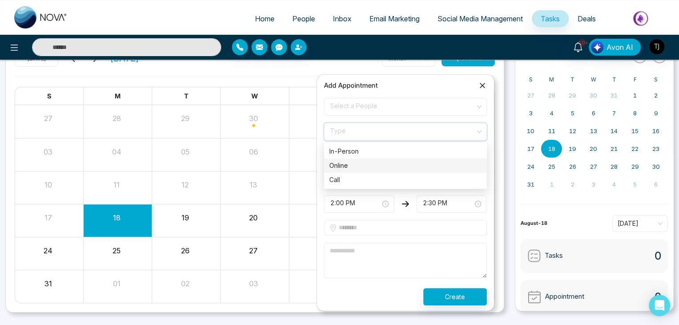
click at [406, 165] on div "Online" at bounding box center [405, 166] width 152 height 10
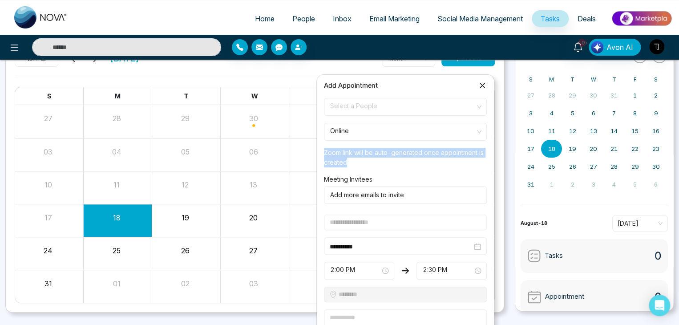
drag, startPoint x: 361, startPoint y: 164, endPoint x: 324, endPoint y: 154, distance: 37.9
click at [324, 154] on p "Zoom link will be auto-generated once appointment is created" at bounding box center [405, 155] width 163 height 23
click at [345, 161] on p "Zoom link will be auto-generated once appointment is created" at bounding box center [405, 155] width 163 height 23
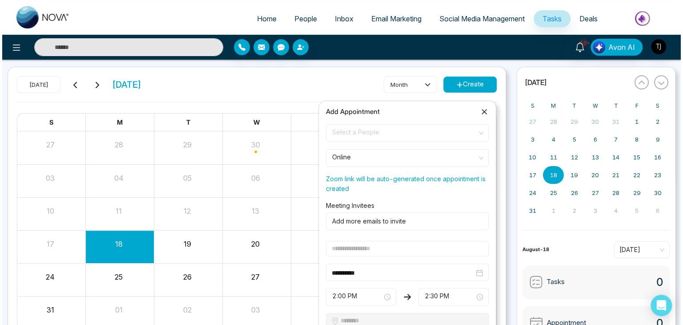
scroll to position [0, 0]
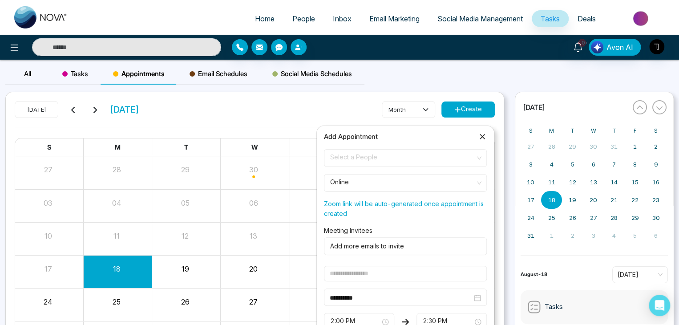
click at [482, 137] on icon at bounding box center [482, 136] width 9 height 9
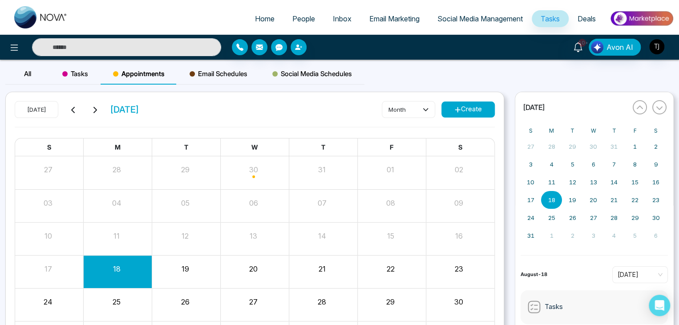
click at [593, 16] on span "Deals" at bounding box center [586, 18] width 18 height 9
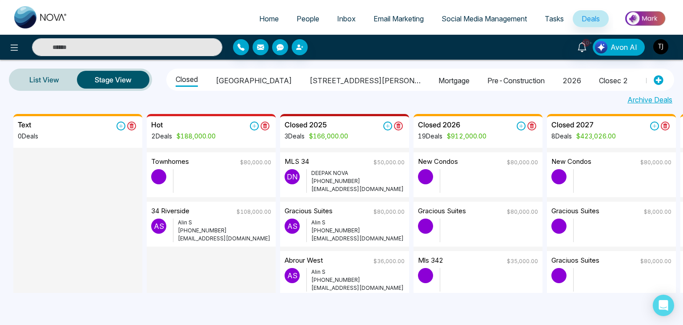
click at [650, 18] on img at bounding box center [646, 18] width 65 height 20
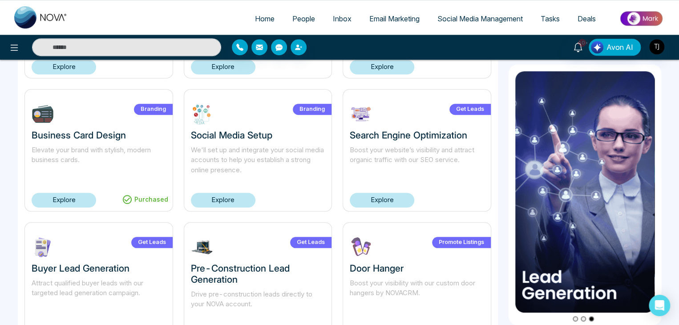
scroll to position [300, 0]
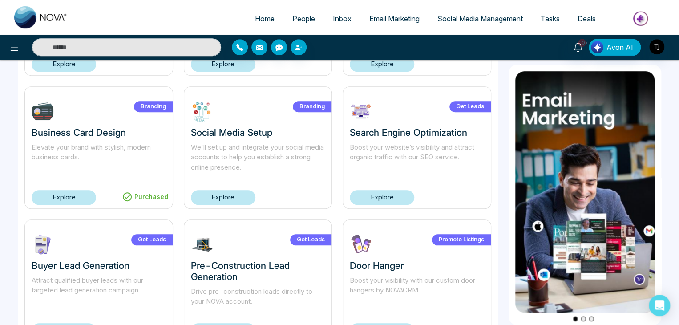
click at [232, 193] on link "Explore" at bounding box center [223, 197] width 65 height 15
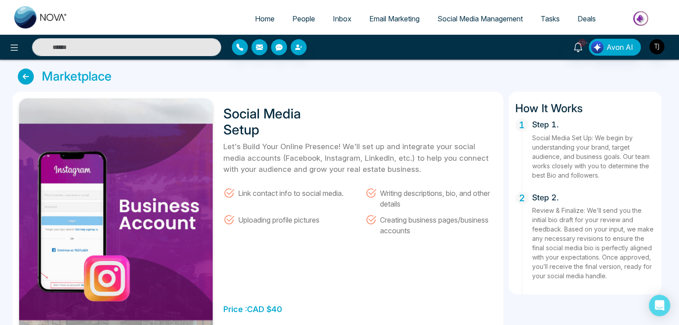
click at [23, 75] on icon at bounding box center [26, 77] width 16 height 16
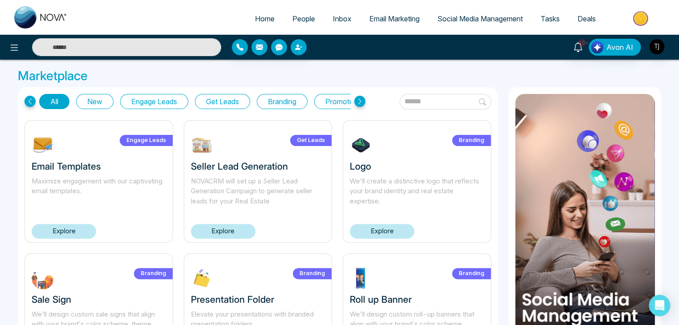
click at [4, 50] on div at bounding box center [113, 47] width 226 height 18
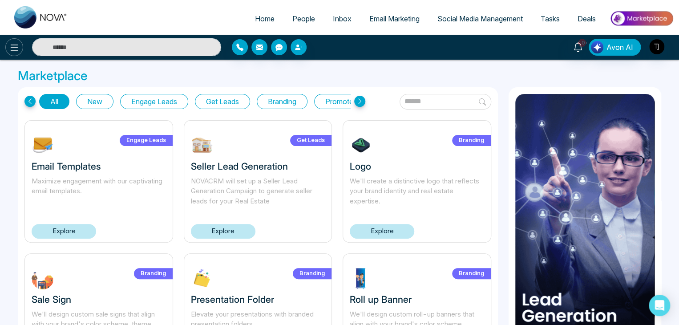
click at [10, 51] on icon at bounding box center [14, 47] width 11 height 11
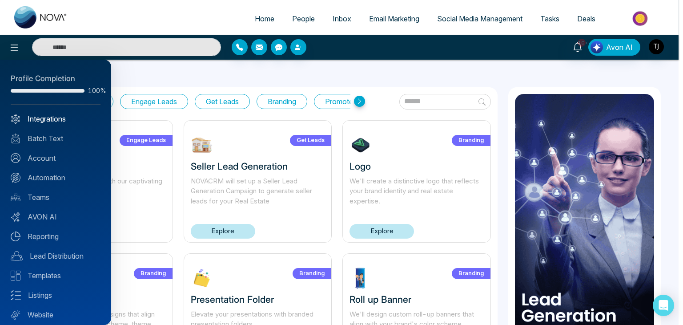
click at [65, 118] on link "Integrations" at bounding box center [56, 118] width 90 height 11
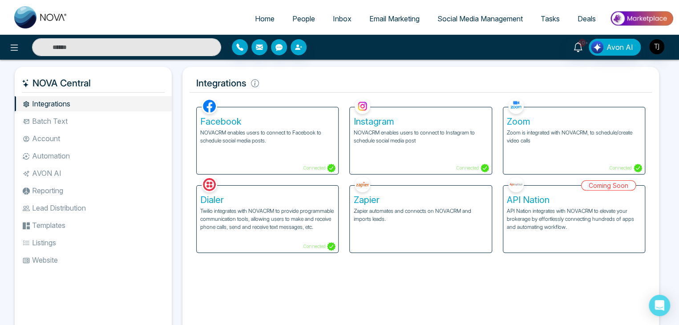
click at [115, 115] on li "Batch Text" at bounding box center [93, 120] width 157 height 15
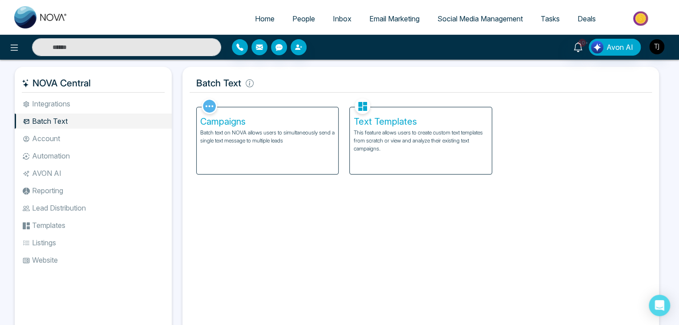
click at [121, 139] on li "Account" at bounding box center [93, 138] width 157 height 15
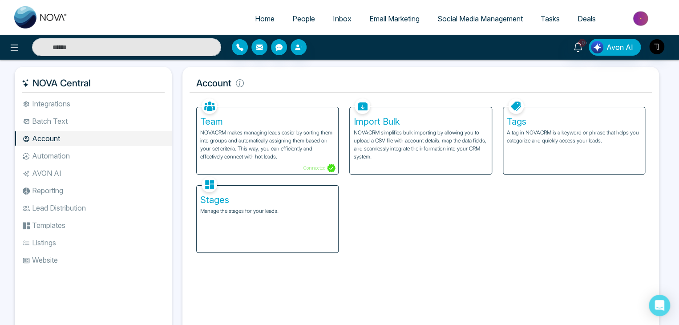
click at [111, 150] on li "Automation" at bounding box center [93, 155] width 157 height 15
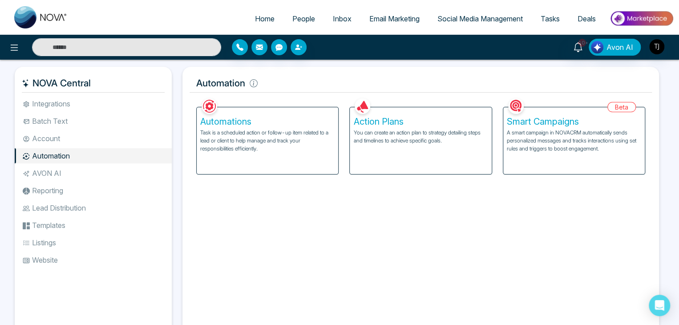
click at [110, 170] on li "AVON AI" at bounding box center [93, 173] width 157 height 15
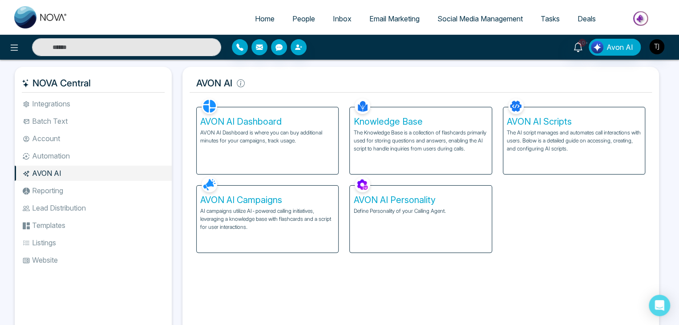
click at [97, 186] on li "Reporting" at bounding box center [93, 190] width 157 height 15
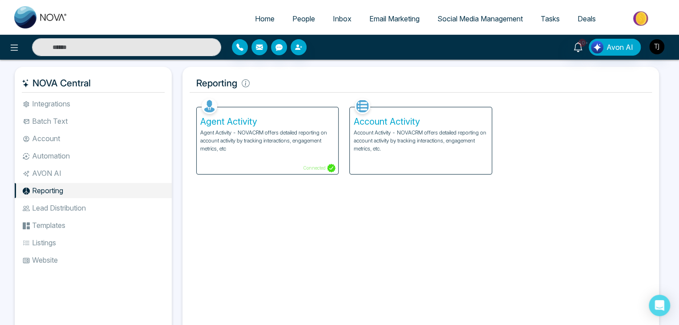
click at [90, 203] on li "Lead Distribution" at bounding box center [93, 207] width 157 height 15
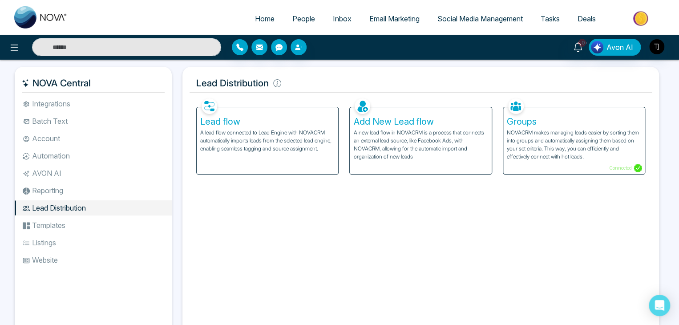
click at [114, 221] on li "Templates" at bounding box center [93, 225] width 157 height 15
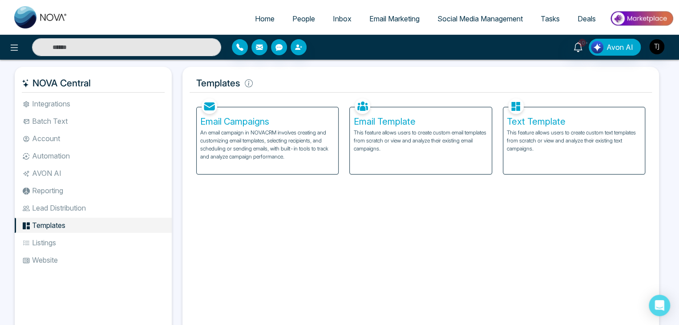
click at [410, 127] on div "Email Template This feature allows users to create custom email templates from …" at bounding box center [420, 140] width 141 height 67
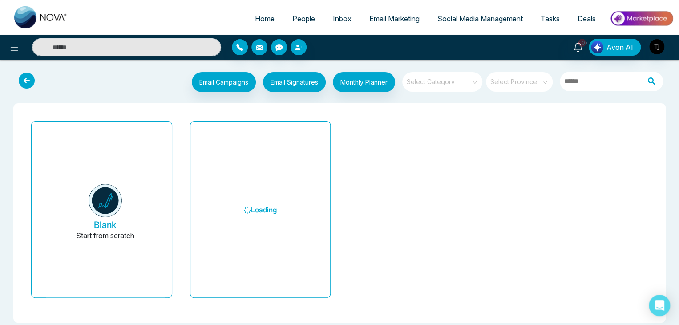
click at [28, 79] on icon at bounding box center [27, 81] width 16 height 16
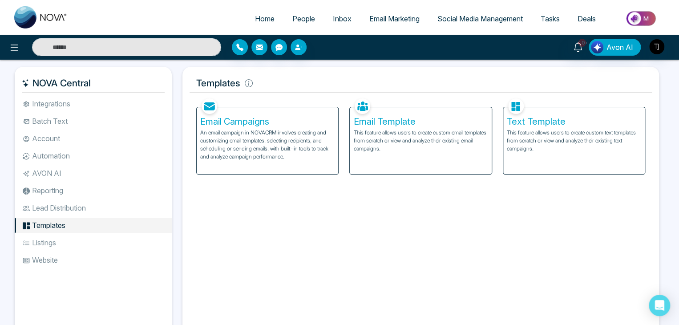
click at [566, 149] on p "This feature allows users to create custom text templates from scratch or view …" at bounding box center [574, 141] width 134 height 24
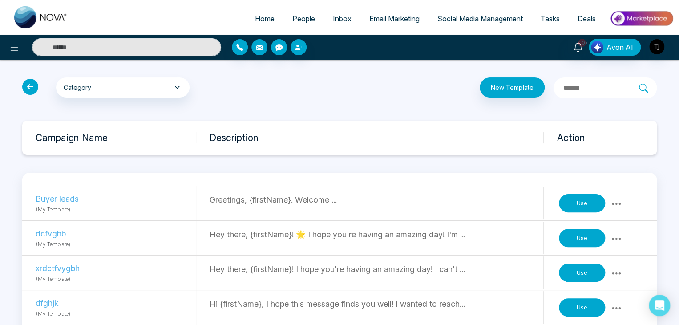
click at [28, 81] on icon at bounding box center [30, 87] width 16 height 16
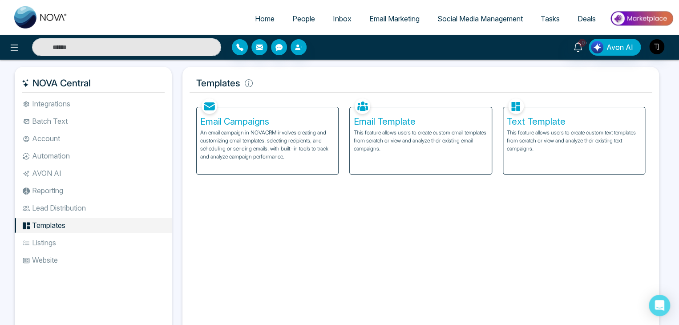
click at [112, 238] on li "Listings" at bounding box center [93, 242] width 157 height 15
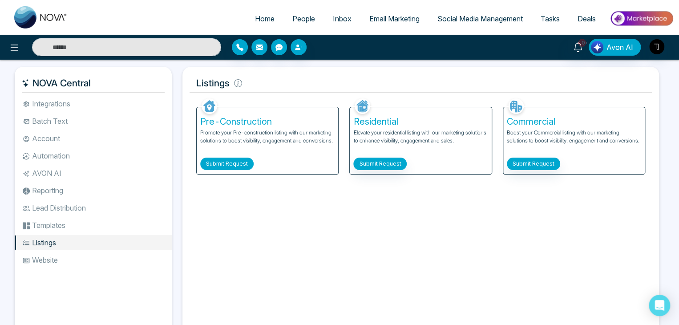
click at [244, 163] on button "Submit Request" at bounding box center [226, 163] width 53 height 12
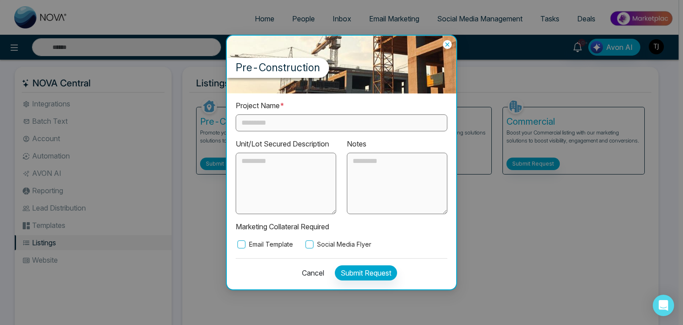
click at [257, 247] on label "Email Template" at bounding box center [264, 244] width 57 height 10
click at [330, 243] on label "Social Media Flyer" at bounding box center [338, 244] width 68 height 10
click at [449, 47] on icon at bounding box center [447, 44] width 9 height 9
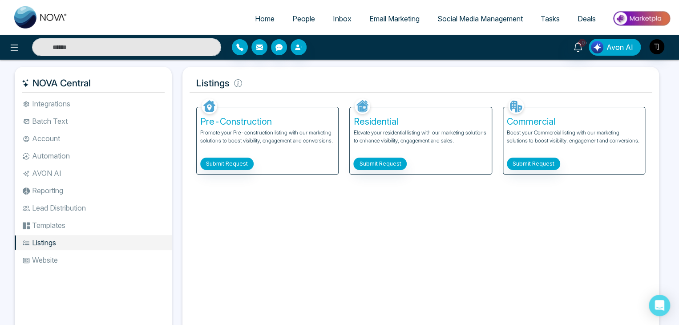
click at [627, 50] on span "Avon AI" at bounding box center [619, 47] width 27 height 11
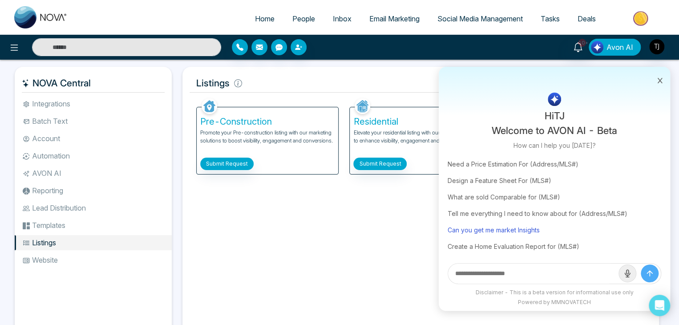
scroll to position [54, 0]
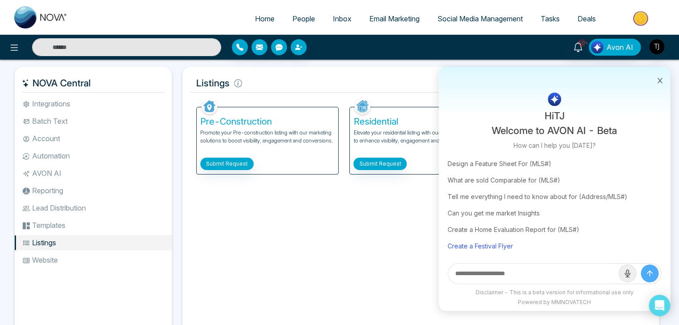
click at [508, 242] on div "Create a Festival Flyer" at bounding box center [555, 246] width 214 height 16
type input "**********"
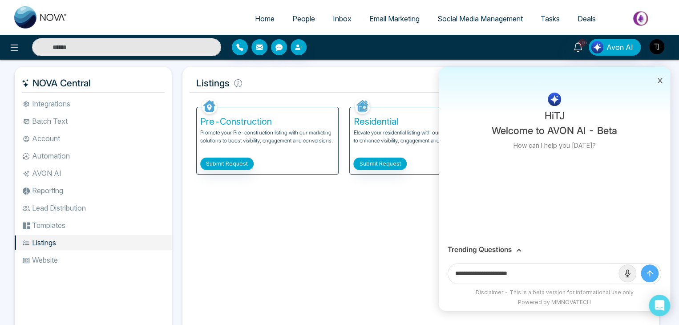
click at [645, 270] on icon "submit" at bounding box center [649, 273] width 9 height 9
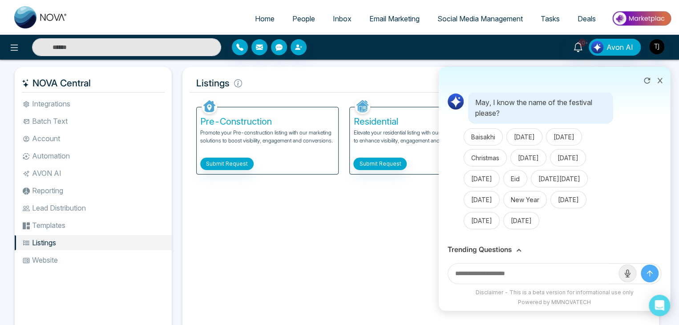
scroll to position [49, 0]
click at [532, 128] on button "[DATE]" at bounding box center [524, 136] width 36 height 17
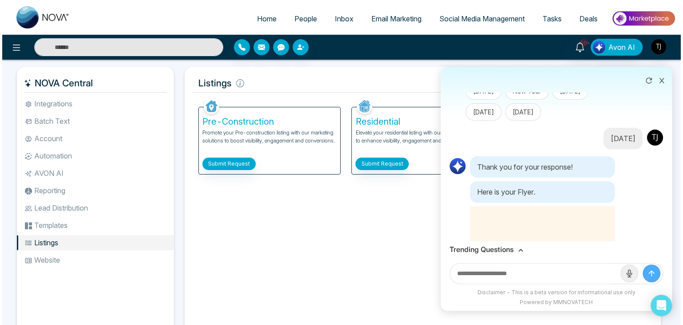
scroll to position [380, 0]
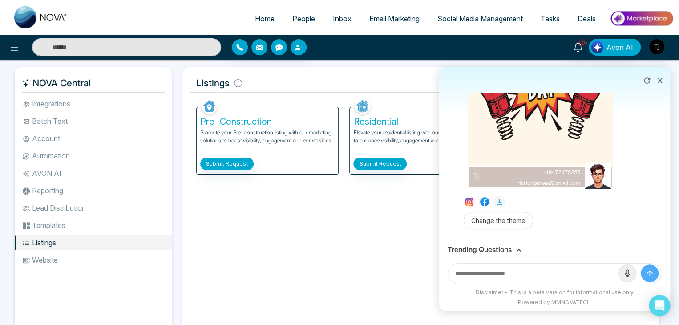
click at [506, 247] on h3 "Trending Questions" at bounding box center [480, 249] width 64 height 8
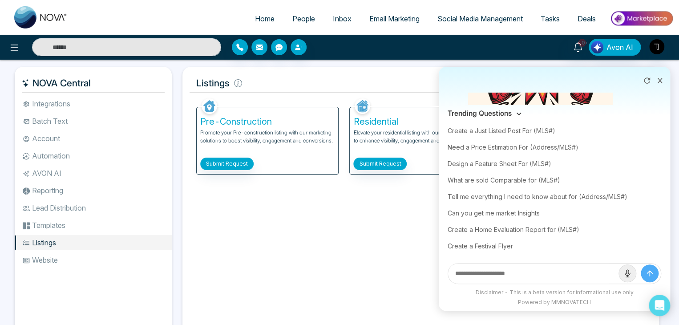
click at [518, 114] on icon at bounding box center [518, 113] width 5 height 5
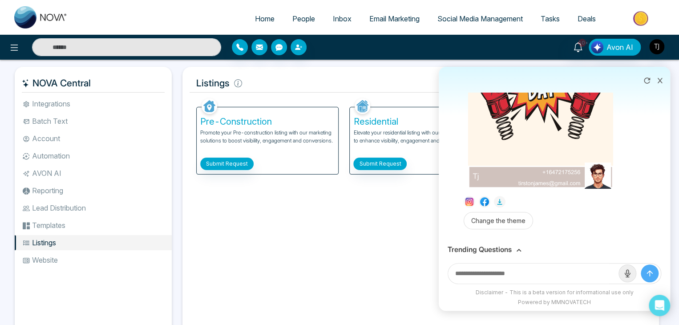
click at [659, 79] on icon at bounding box center [660, 80] width 6 height 6
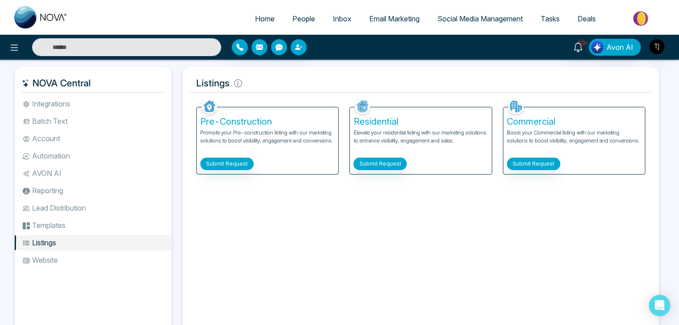
click at [264, 12] on link "Home" at bounding box center [264, 18] width 37 height 17
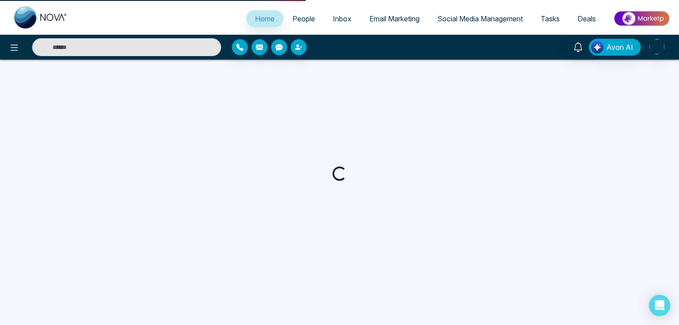
select select "*"
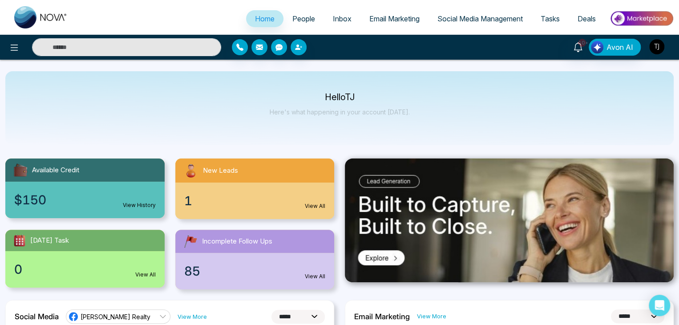
click at [655, 48] on img "button" at bounding box center [656, 46] width 15 height 15
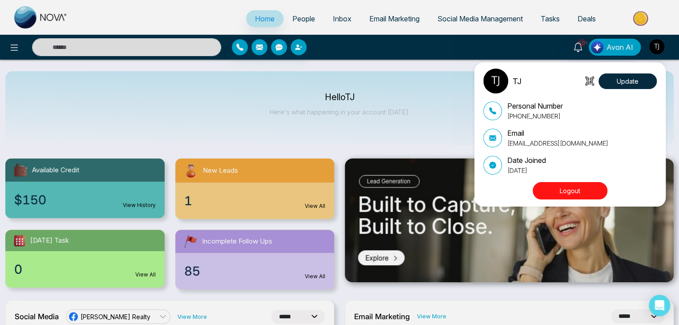
click at [428, 80] on div "TJ Update Personal Number [PHONE_NUMBER] Email [EMAIL_ADDRESS][DOMAIN_NAME] Dat…" at bounding box center [339, 162] width 679 height 325
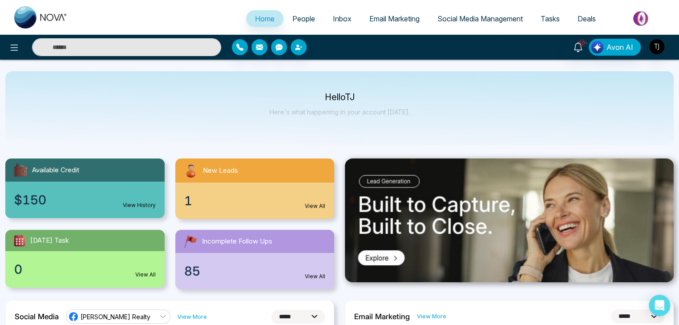
click at [294, 21] on span "People" at bounding box center [303, 18] width 23 height 9
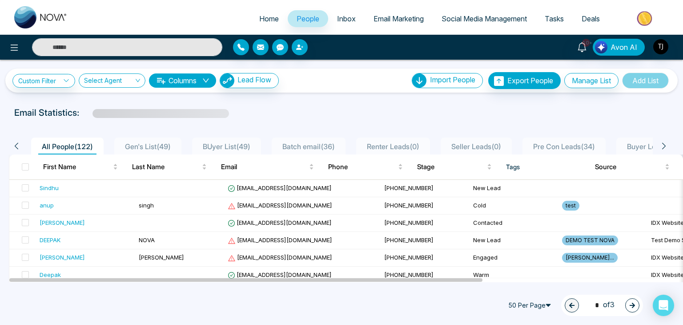
click at [347, 20] on span "Inbox" at bounding box center [346, 18] width 19 height 9
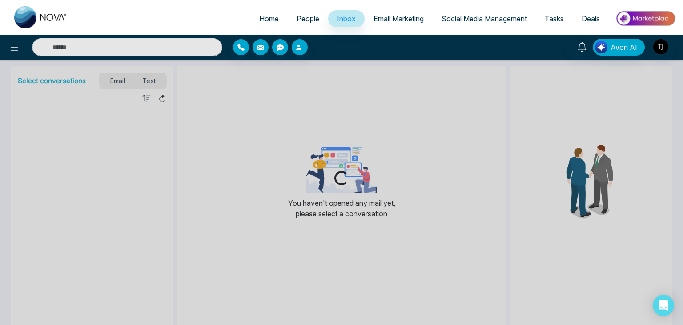
click at [384, 20] on span "Email Marketing" at bounding box center [399, 18] width 50 height 9
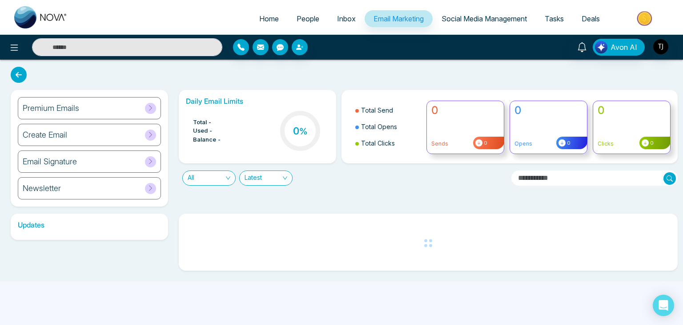
click at [453, 18] on span "Social Media Management" at bounding box center [484, 18] width 85 height 9
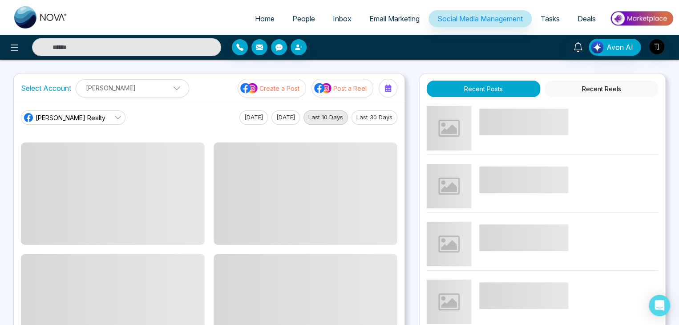
click at [543, 20] on span "Tasks" at bounding box center [550, 18] width 19 height 9
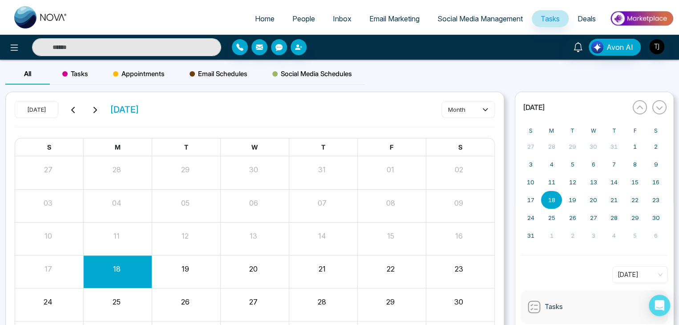
click at [576, 19] on link "Deals" at bounding box center [587, 18] width 36 height 17
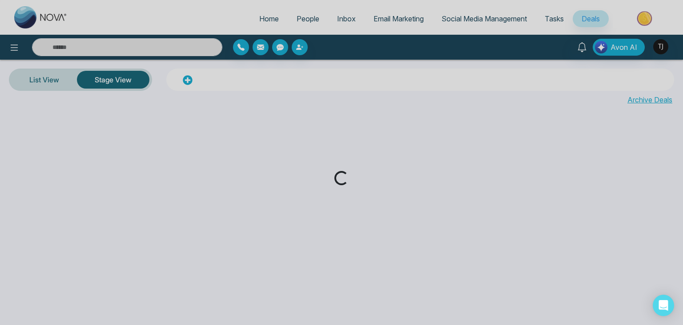
click at [273, 16] on div "Loading..." at bounding box center [341, 162] width 683 height 325
click at [267, 18] on div "Loading..." at bounding box center [341, 162] width 683 height 325
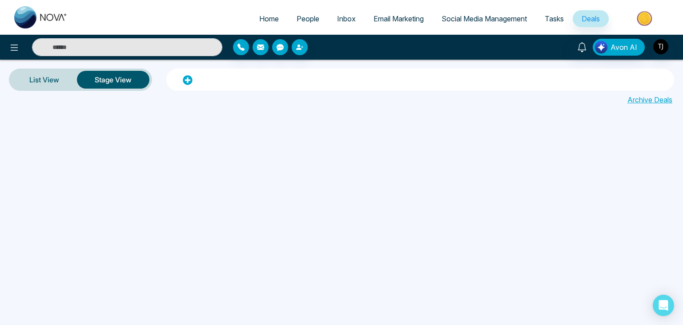
click at [269, 16] on span "Home" at bounding box center [269, 18] width 20 height 9
select select "*"
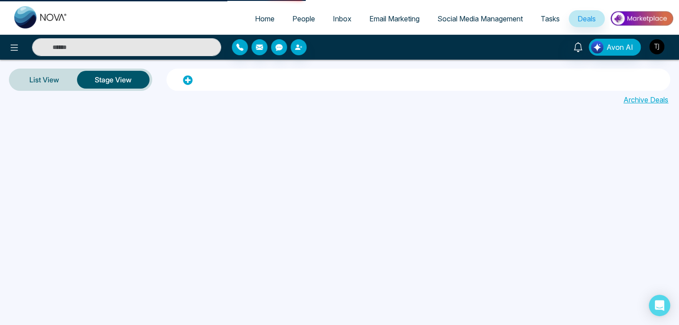
select select "*"
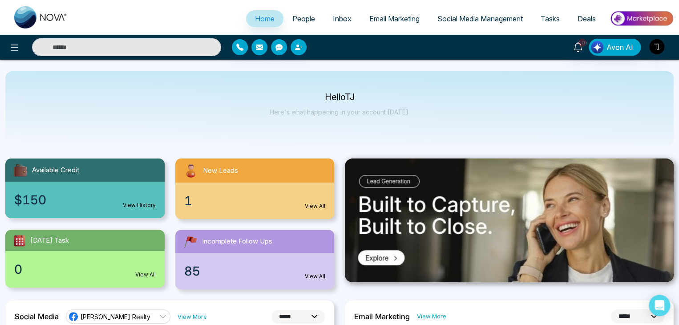
click at [301, 18] on span "People" at bounding box center [303, 18] width 23 height 9
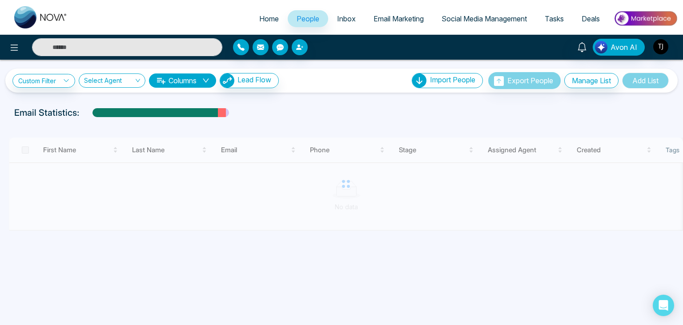
click at [354, 19] on link "Inbox" at bounding box center [346, 18] width 36 height 17
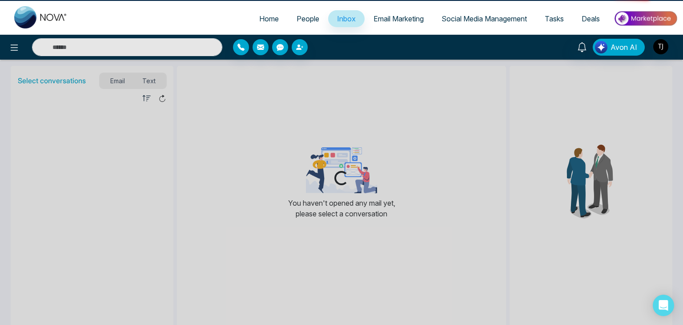
click at [376, 20] on span "Email Marketing" at bounding box center [399, 18] width 50 height 9
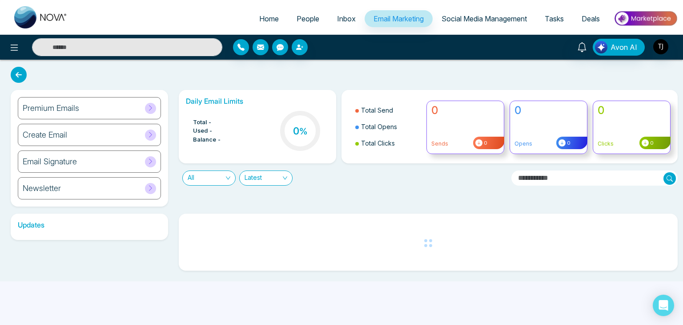
click at [460, 22] on span "Social Media Management" at bounding box center [484, 18] width 85 height 9
click at [265, 16] on span "Home" at bounding box center [269, 18] width 20 height 9
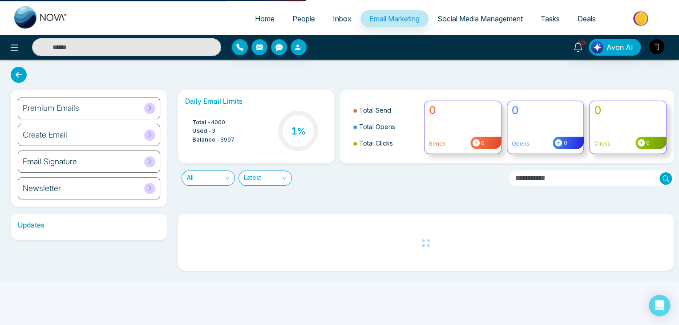
select select "*"
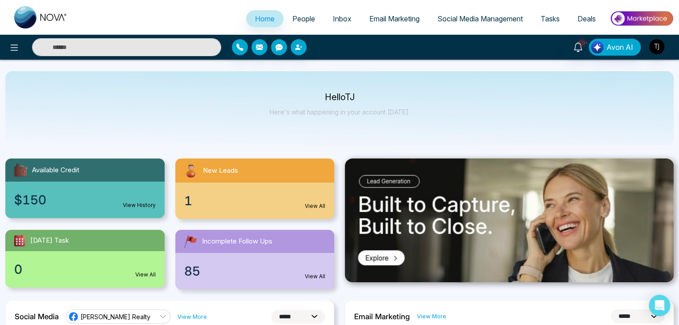
click at [385, 17] on span "Email Marketing" at bounding box center [394, 18] width 50 height 9
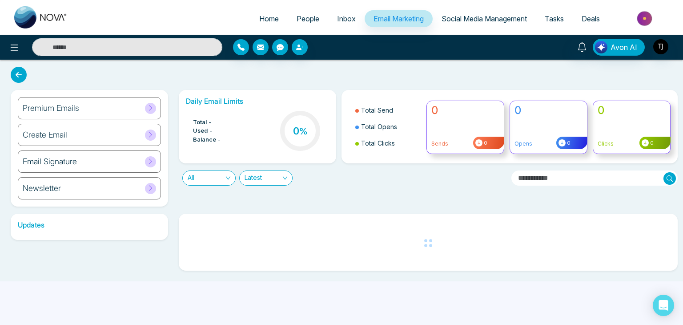
click at [483, 16] on span "Social Media Management" at bounding box center [484, 18] width 85 height 9
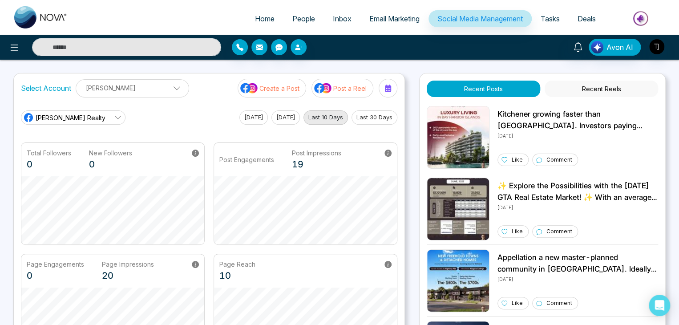
click at [254, 24] on link "Home" at bounding box center [264, 18] width 37 height 17
select select "*"
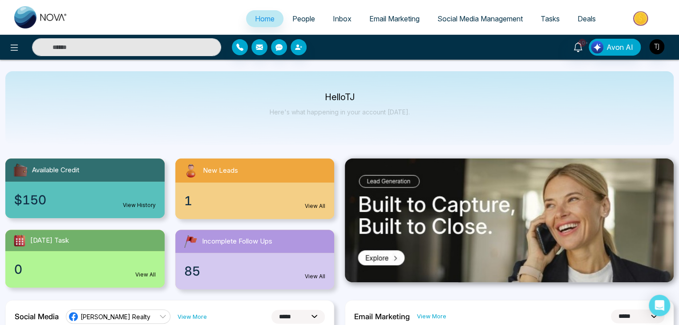
click at [235, 108] on div "Hello [PERSON_NAME] Here's what happening in your account [DATE]." at bounding box center [339, 108] width 668 height 74
click at [16, 43] on icon at bounding box center [14, 47] width 11 height 11
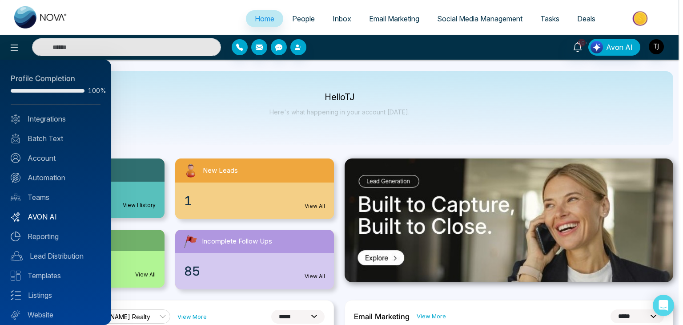
click at [62, 213] on link "AVON AI" at bounding box center [56, 216] width 90 height 11
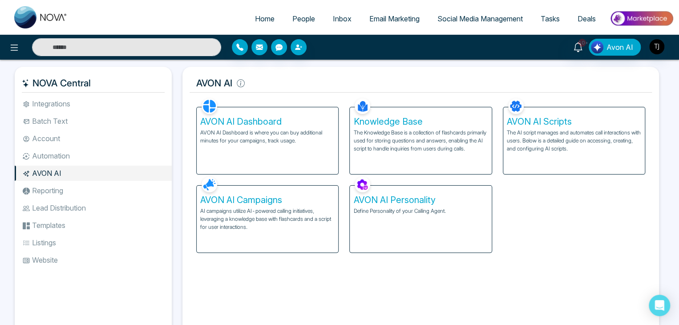
click at [450, 217] on div "AVON AI Personality Define Personality of your Calling Agent." at bounding box center [420, 219] width 141 height 67
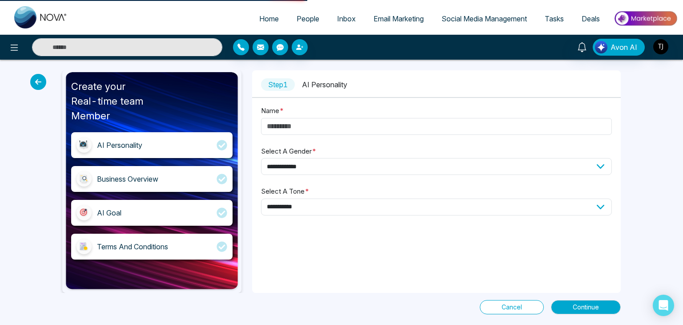
type input "****"
select select "****"
select select "*******"
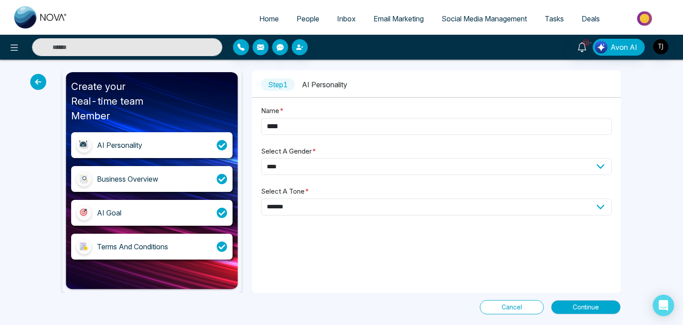
click at [181, 173] on div "Business Overview" at bounding box center [152, 179] width 162 height 26
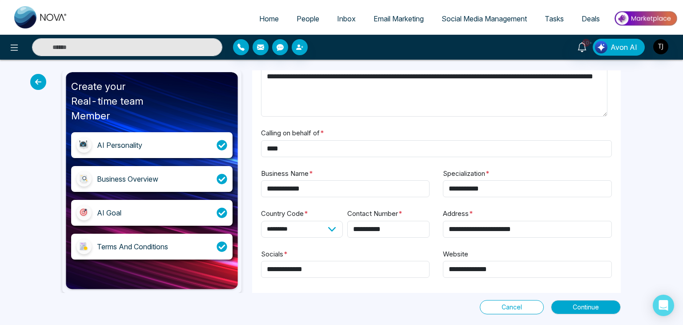
scroll to position [63, 0]
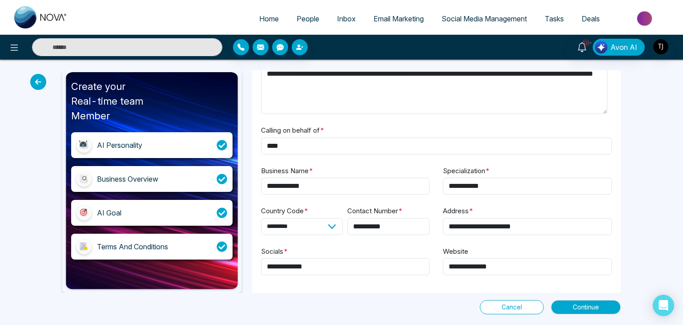
click at [135, 202] on div "AI Goal" at bounding box center [152, 213] width 162 height 26
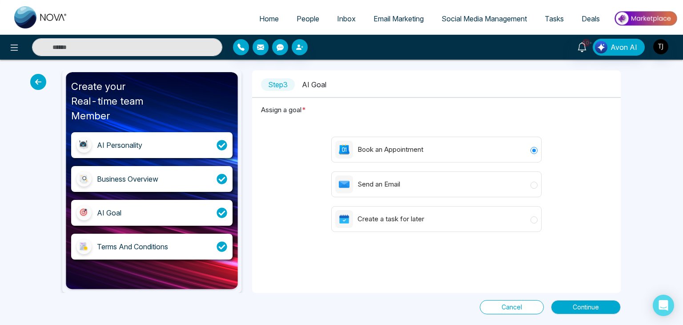
click at [168, 242] on div "Terms And Conditions" at bounding box center [132, 246] width 71 height 11
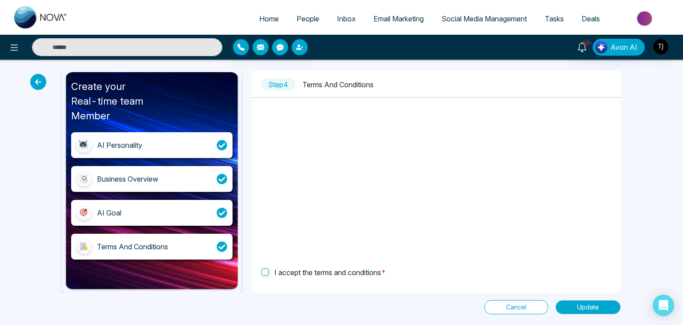
click at [35, 82] on icon at bounding box center [38, 82] width 16 height 16
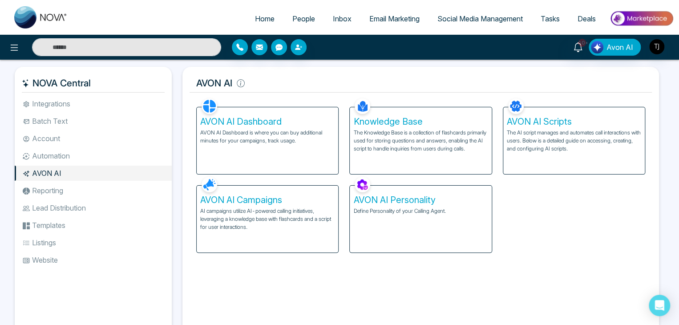
click at [404, 129] on p "The Knowledge Base is a collection of flashcards primarily used for storing que…" at bounding box center [420, 141] width 134 height 24
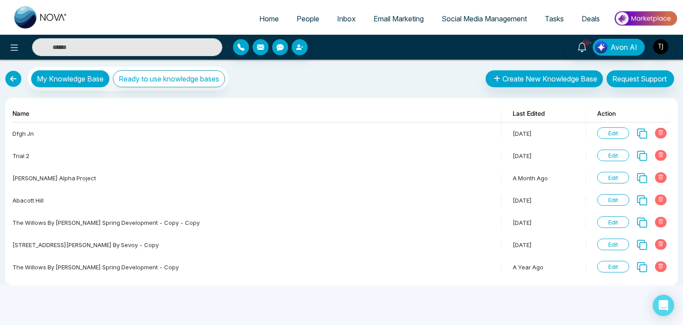
click at [12, 79] on link at bounding box center [13, 79] width 16 height 16
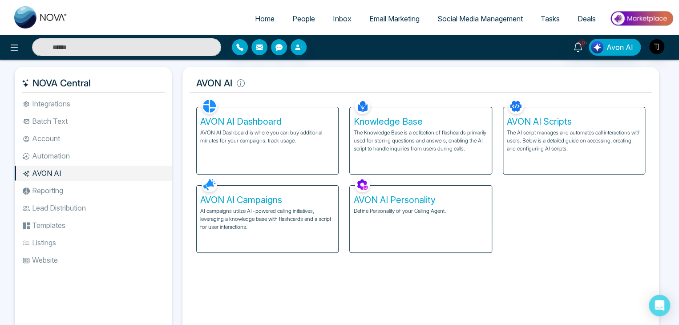
click at [392, 126] on h5 "Knowledge Base" at bounding box center [420, 121] width 134 height 11
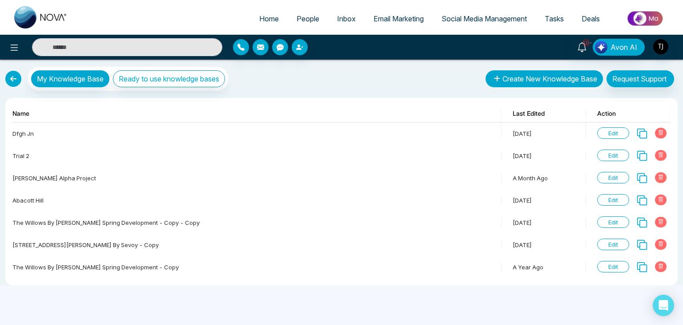
click at [573, 75] on button "Create New Knowledge Base" at bounding box center [544, 78] width 117 height 17
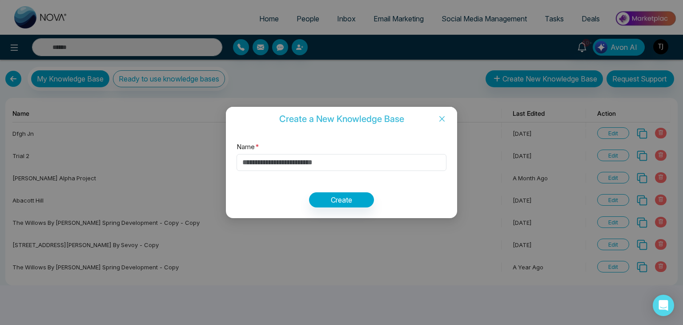
click at [443, 116] on icon "close" at bounding box center [442, 118] width 7 height 7
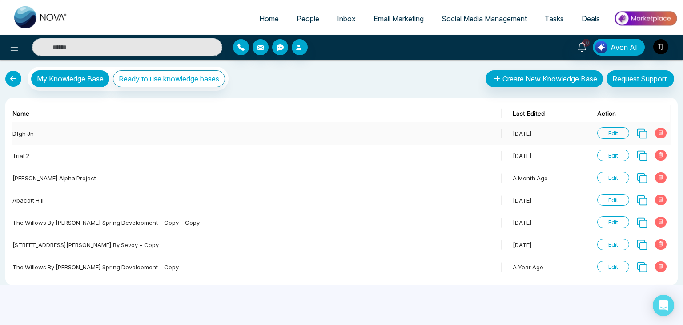
click at [615, 134] on span "Edit" at bounding box center [614, 133] width 32 height 12
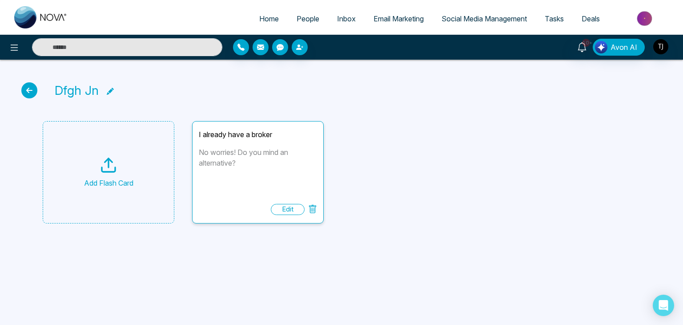
click at [110, 186] on div "Add Flash Card" at bounding box center [108, 183] width 49 height 11
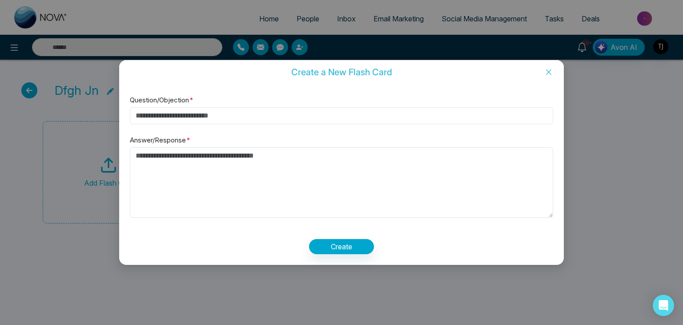
click at [228, 116] on input "Question/Objection *" at bounding box center [342, 115] width 424 height 17
click at [241, 168] on textarea "Answer/Response *" at bounding box center [342, 182] width 424 height 70
click at [547, 73] on icon "close" at bounding box center [548, 71] width 5 height 5
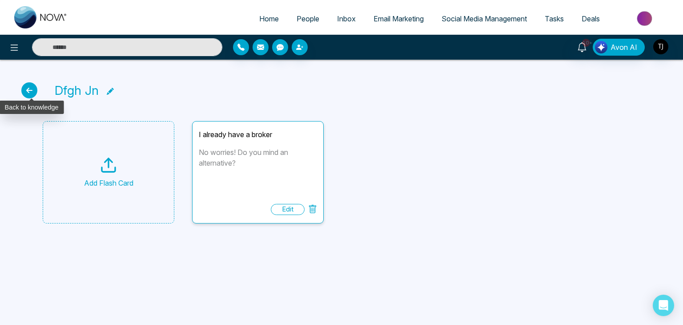
click at [25, 85] on icon at bounding box center [29, 90] width 16 height 16
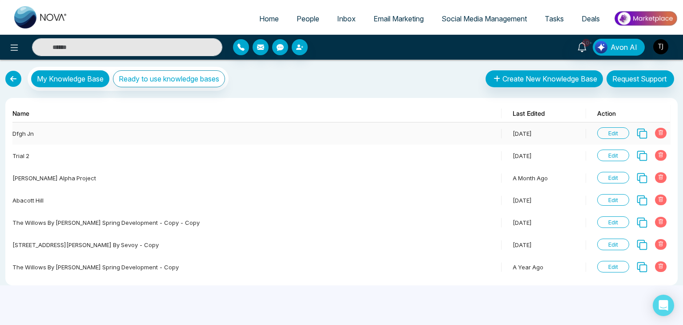
click at [616, 131] on span "Edit" at bounding box center [614, 133] width 32 height 12
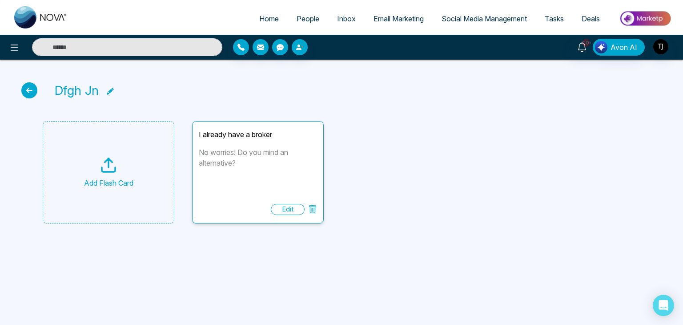
click at [141, 182] on div "Add Flash Card" at bounding box center [109, 172] width 132 height 102
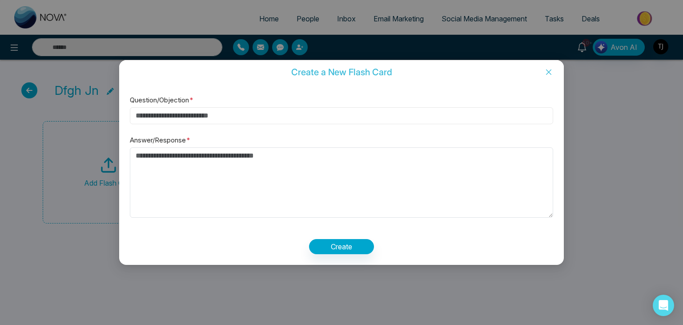
click at [304, 116] on input "Question/Objection *" at bounding box center [342, 115] width 424 height 17
type input "*"
click at [549, 69] on icon "close" at bounding box center [548, 72] width 7 height 7
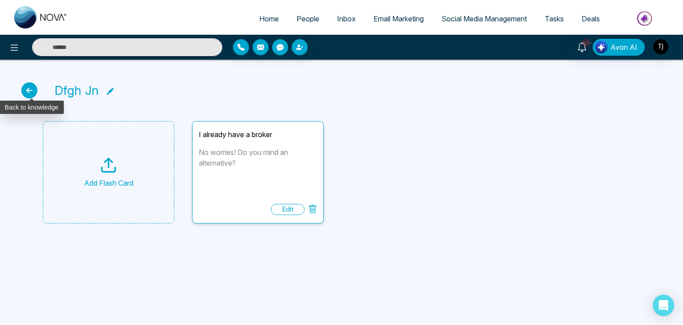
click at [35, 90] on icon at bounding box center [29, 90] width 16 height 16
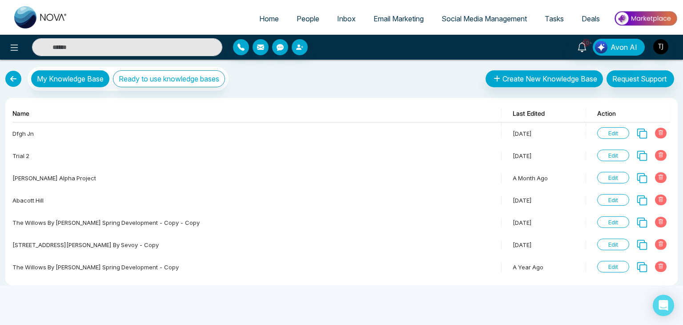
click at [16, 82] on link at bounding box center [13, 79] width 16 height 16
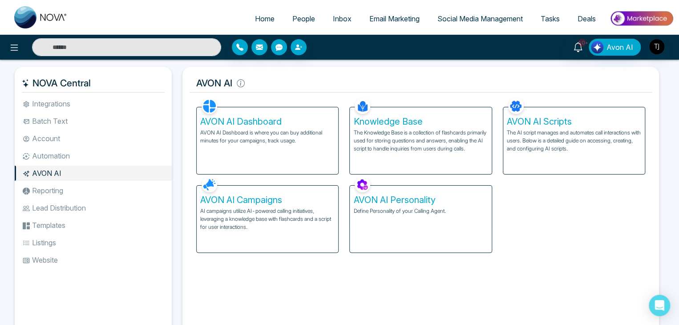
click at [555, 141] on p "The AI script manages and automates call interactions with users. Below is a de…" at bounding box center [574, 141] width 134 height 24
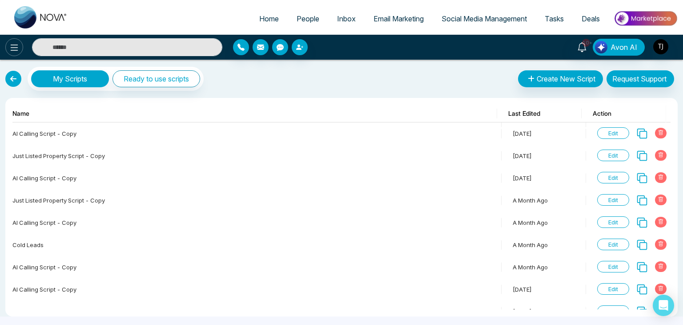
click at [16, 50] on icon at bounding box center [15, 47] width 8 height 6
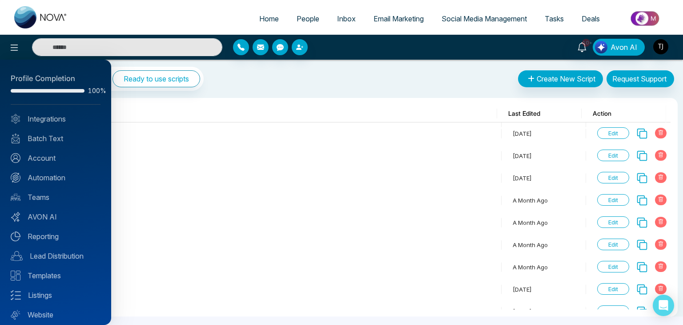
click at [303, 74] on div at bounding box center [341, 162] width 683 height 325
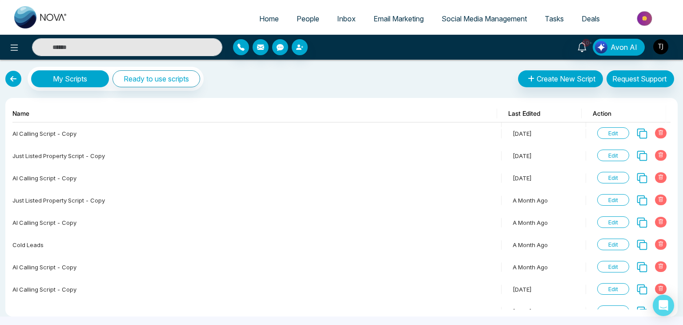
click at [215, 61] on div "My Scripts Ready to use scripts Create New Script Request Support My Request Na…" at bounding box center [341, 188] width 683 height 257
click at [20, 75] on link at bounding box center [13, 79] width 16 height 16
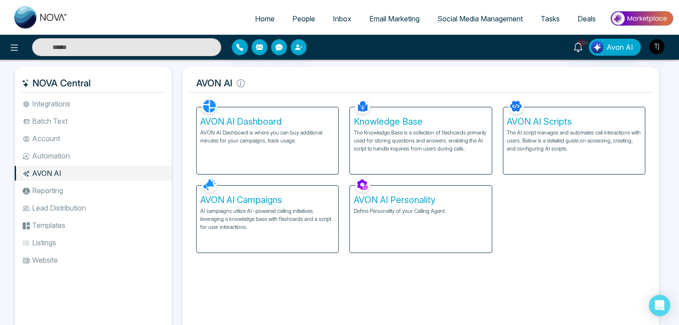
click at [379, 112] on div "Knowledge Base The Knowledge Base is a collection of flashcards primarily used …" at bounding box center [420, 140] width 141 height 67
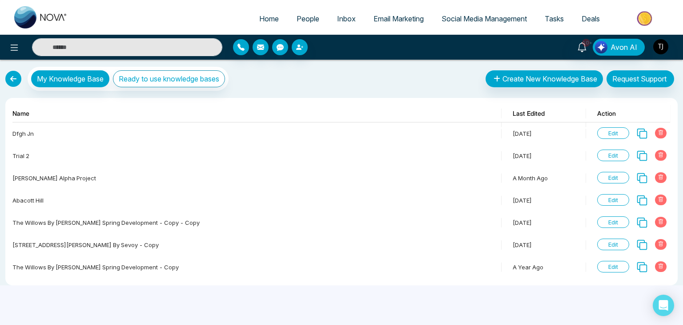
click at [9, 81] on link at bounding box center [13, 79] width 16 height 16
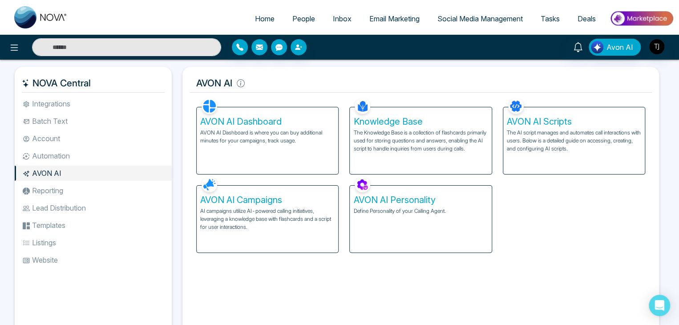
click at [524, 130] on p "The AI script manages and automates call interactions with users. Below is a de…" at bounding box center [574, 141] width 134 height 24
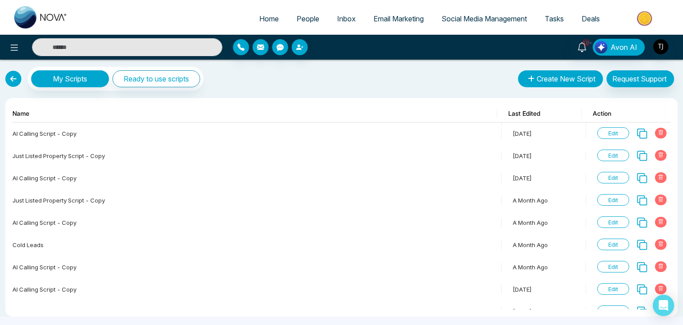
click at [551, 73] on button "Create New Script" at bounding box center [560, 78] width 85 height 17
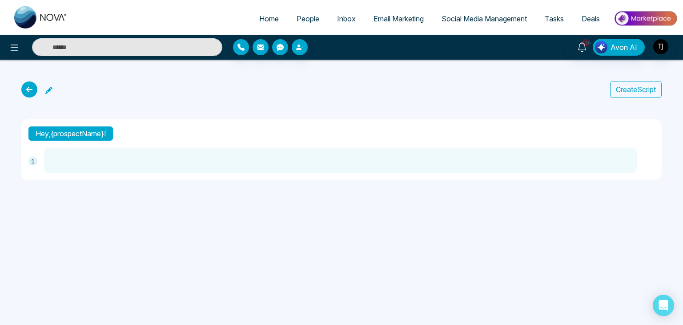
click at [650, 84] on button "Create Script" at bounding box center [636, 89] width 52 height 17
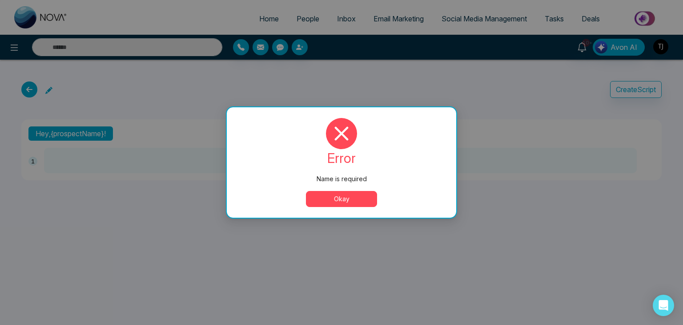
click at [358, 196] on button "Okay" at bounding box center [341, 199] width 71 height 16
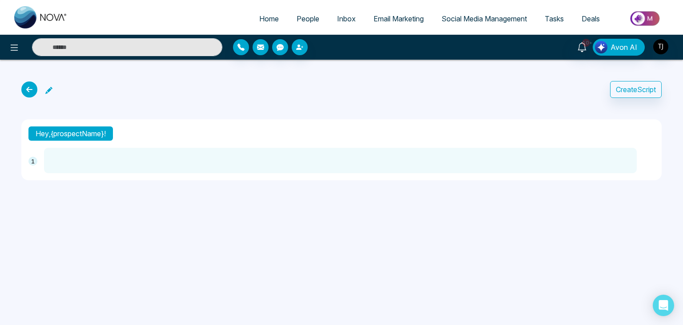
click at [317, 164] on textarea at bounding box center [340, 160] width 593 height 25
type textarea "*"
type textarea "**"
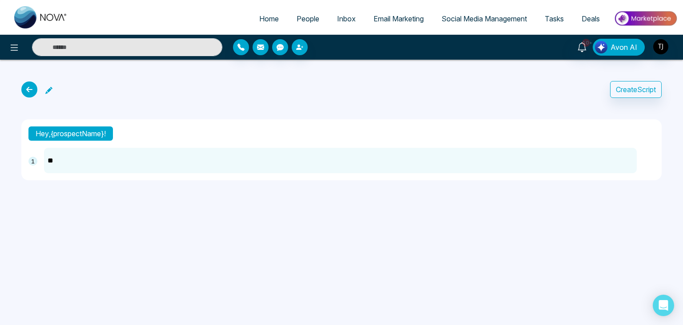
type textarea "***"
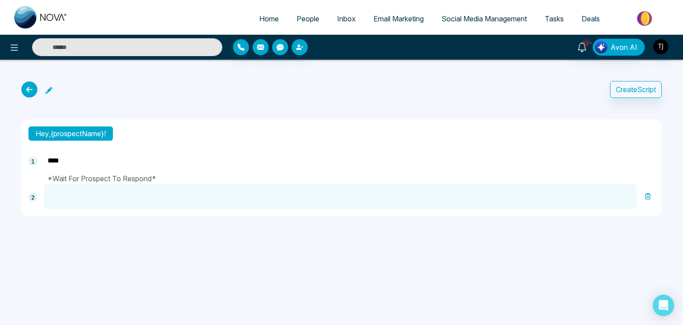
click at [52, 92] on icon at bounding box center [48, 90] width 7 height 7
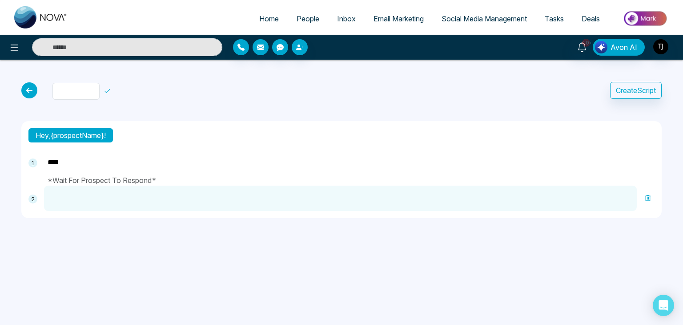
click at [107, 103] on div "Create Script Hey, {prospectName}! *** 1 *Wait For Prospect To Respond* 2" at bounding box center [341, 150] width 683 height 180
click at [91, 87] on input "*" at bounding box center [75, 91] width 47 height 17
type input "****"
click at [115, 93] on div "****" at bounding box center [99, 91] width 94 height 17
click at [111, 90] on icon at bounding box center [107, 91] width 8 height 8
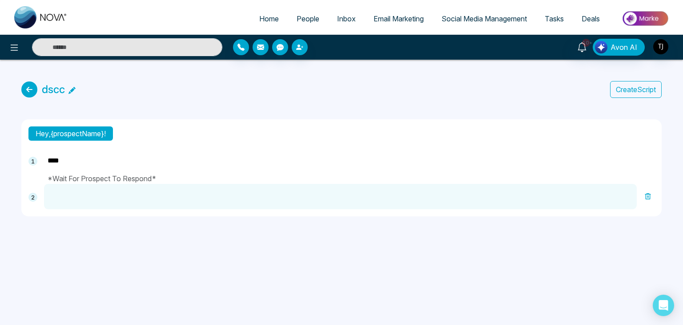
click at [648, 86] on button "Create Script" at bounding box center [636, 89] width 52 height 17
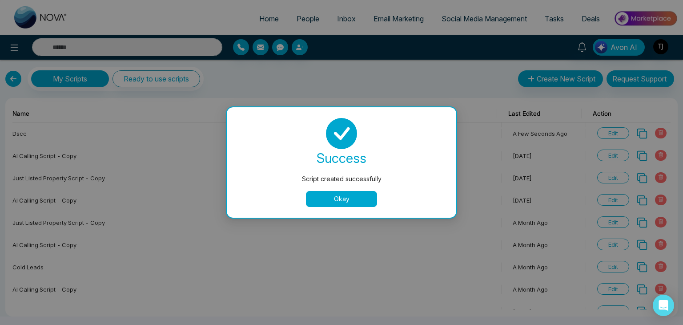
click at [340, 197] on button "Okay" at bounding box center [341, 199] width 71 height 16
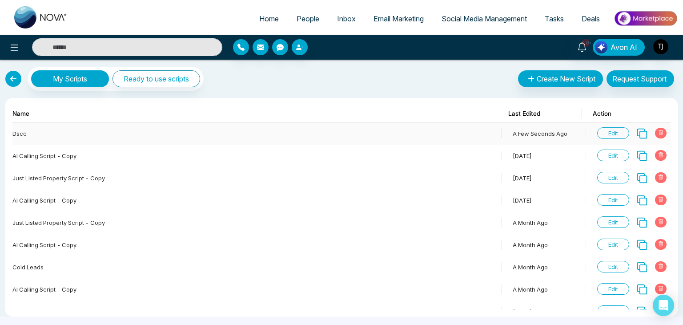
click at [659, 130] on icon at bounding box center [661, 132] width 4 height 5
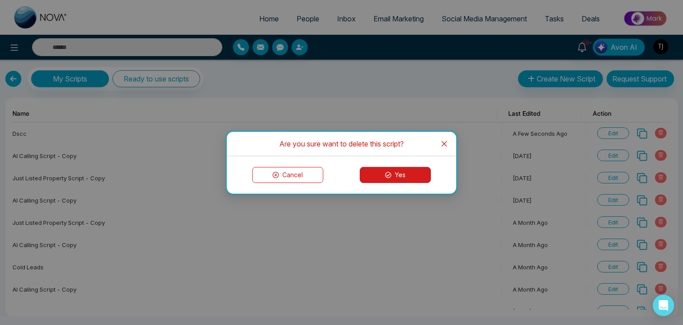
click at [403, 177] on button "Yes" at bounding box center [395, 175] width 71 height 16
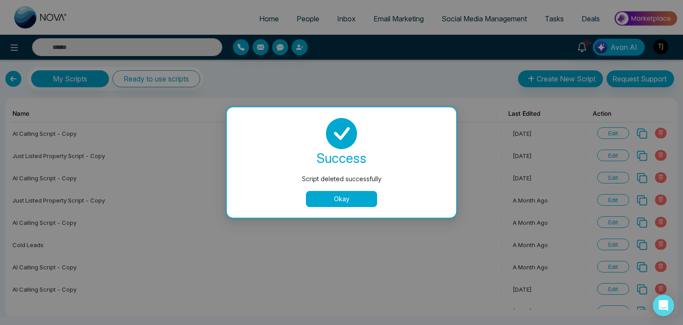
click at [344, 201] on button "Okay" at bounding box center [341, 199] width 71 height 16
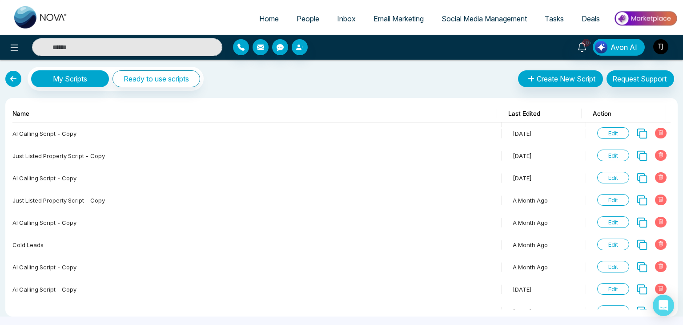
click at [10, 76] on link at bounding box center [13, 79] width 16 height 16
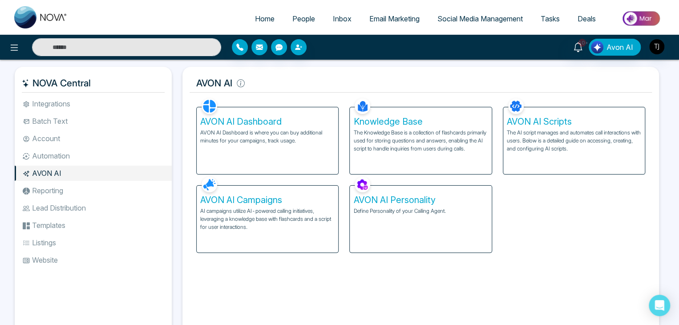
click at [282, 233] on div "AVON AI Campaigns AI campaigns utilize AI-powered calling initiatives, leveragi…" at bounding box center [267, 219] width 141 height 67
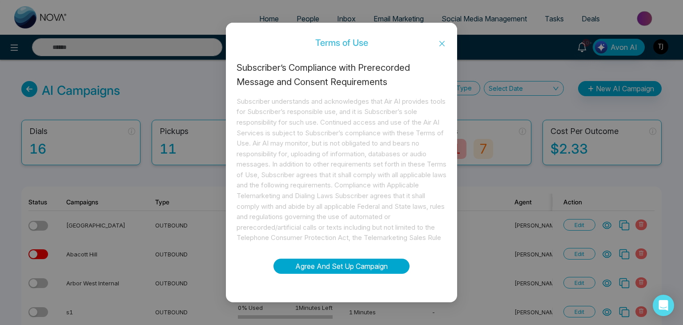
click at [342, 260] on button "Agree And Set Up Campaign" at bounding box center [342, 265] width 136 height 15
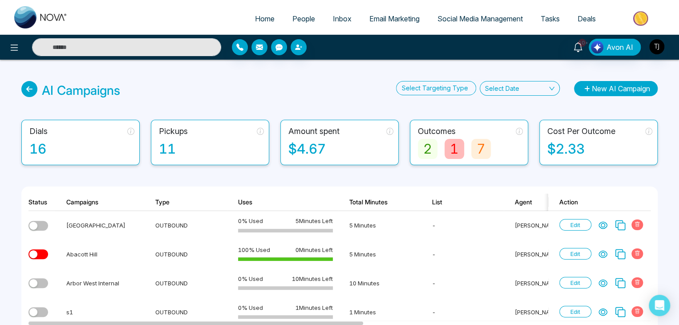
click at [629, 89] on button "New AI Campaign" at bounding box center [616, 88] width 84 height 15
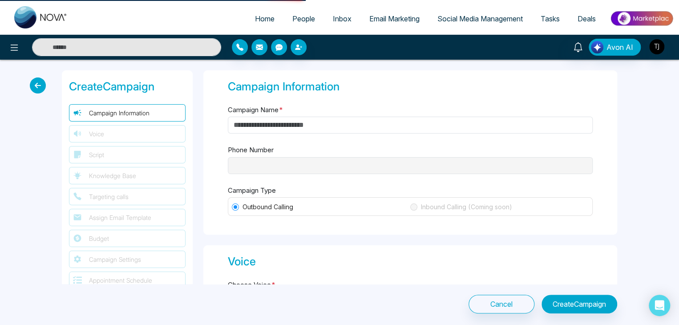
type input "**********"
type input "********"
type input "**********"
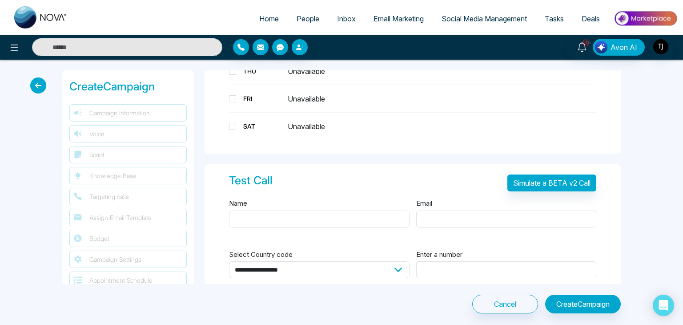
scroll to position [1121, 0]
